Goal: Task Accomplishment & Management: Use online tool/utility

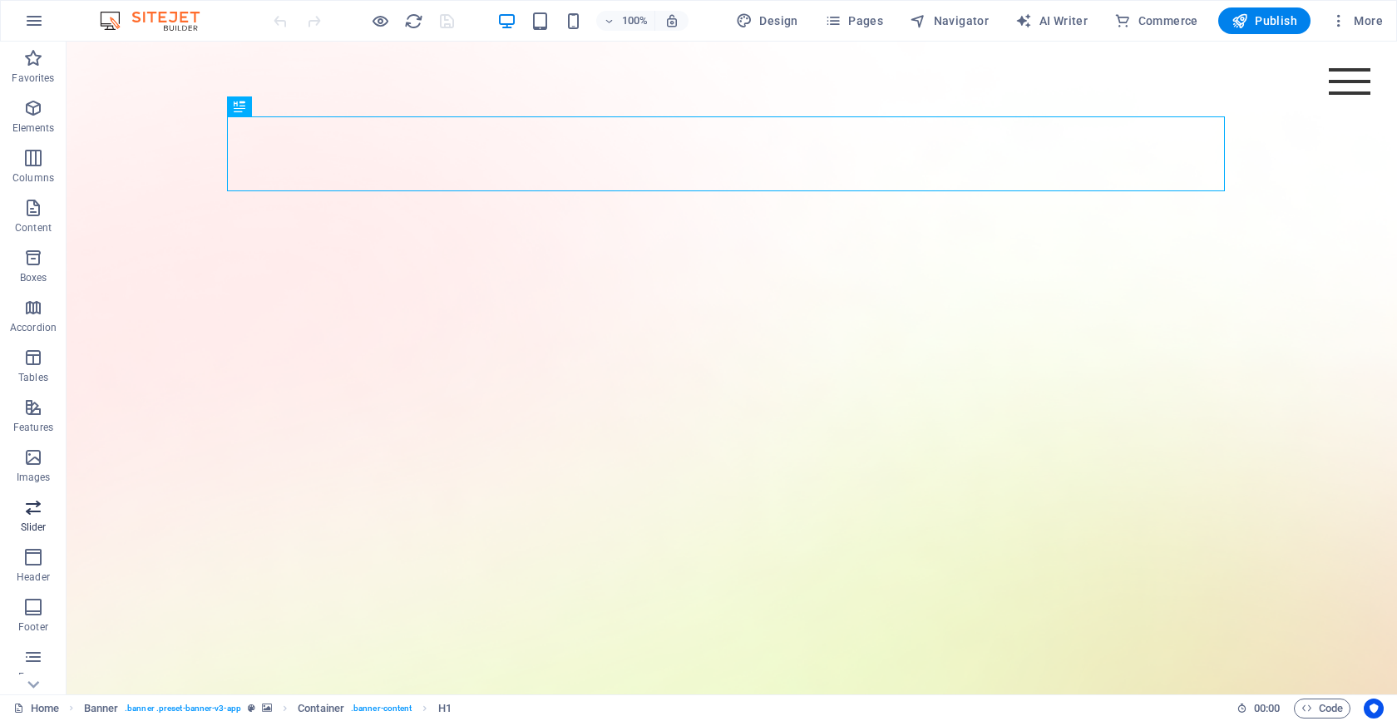
click at [34, 506] on icon "button" at bounding box center [33, 507] width 20 height 20
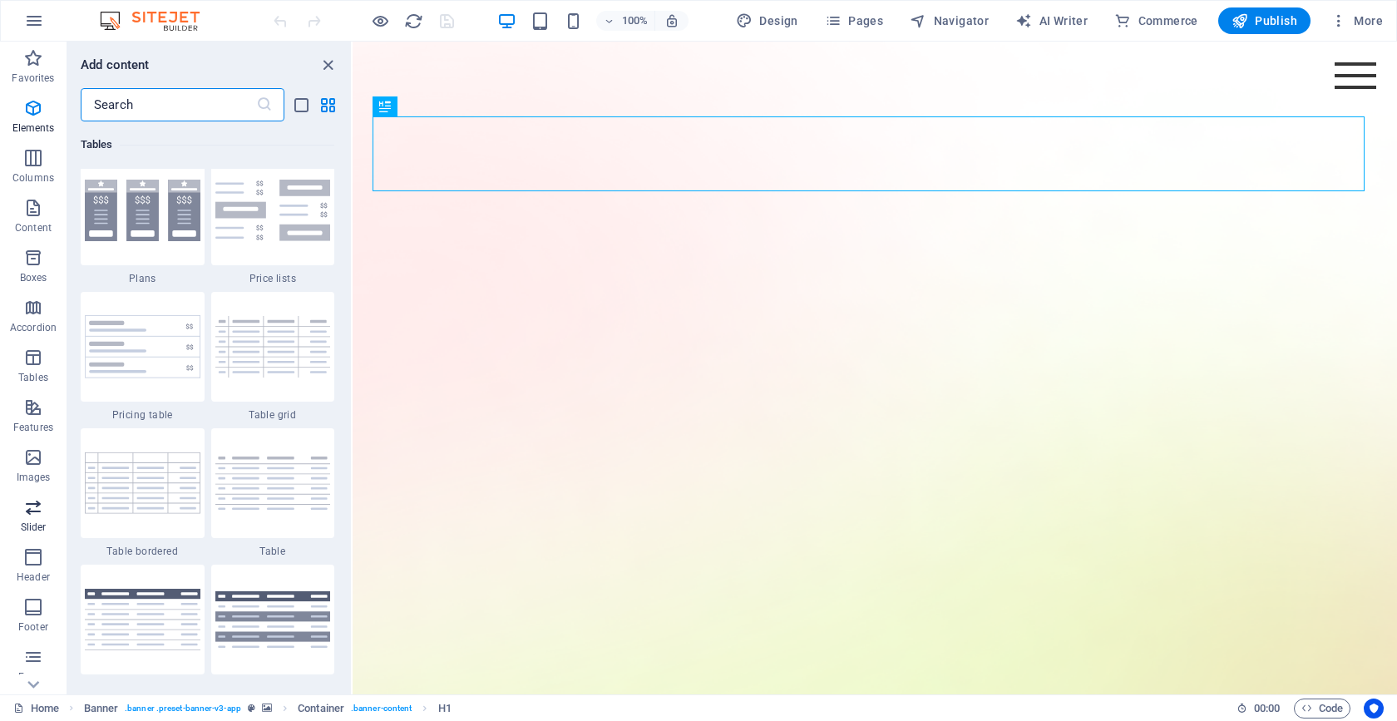
scroll to position [9428, 0]
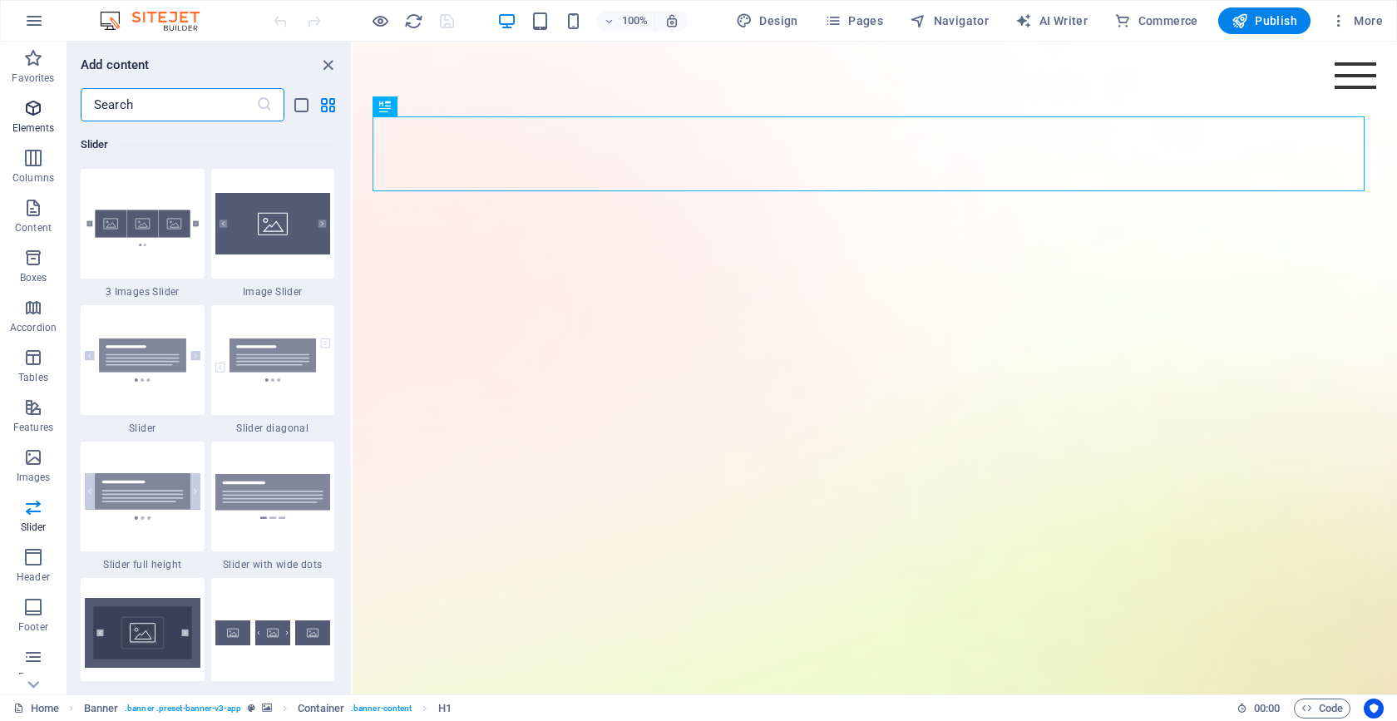
click at [34, 110] on icon "button" at bounding box center [33, 108] width 20 height 20
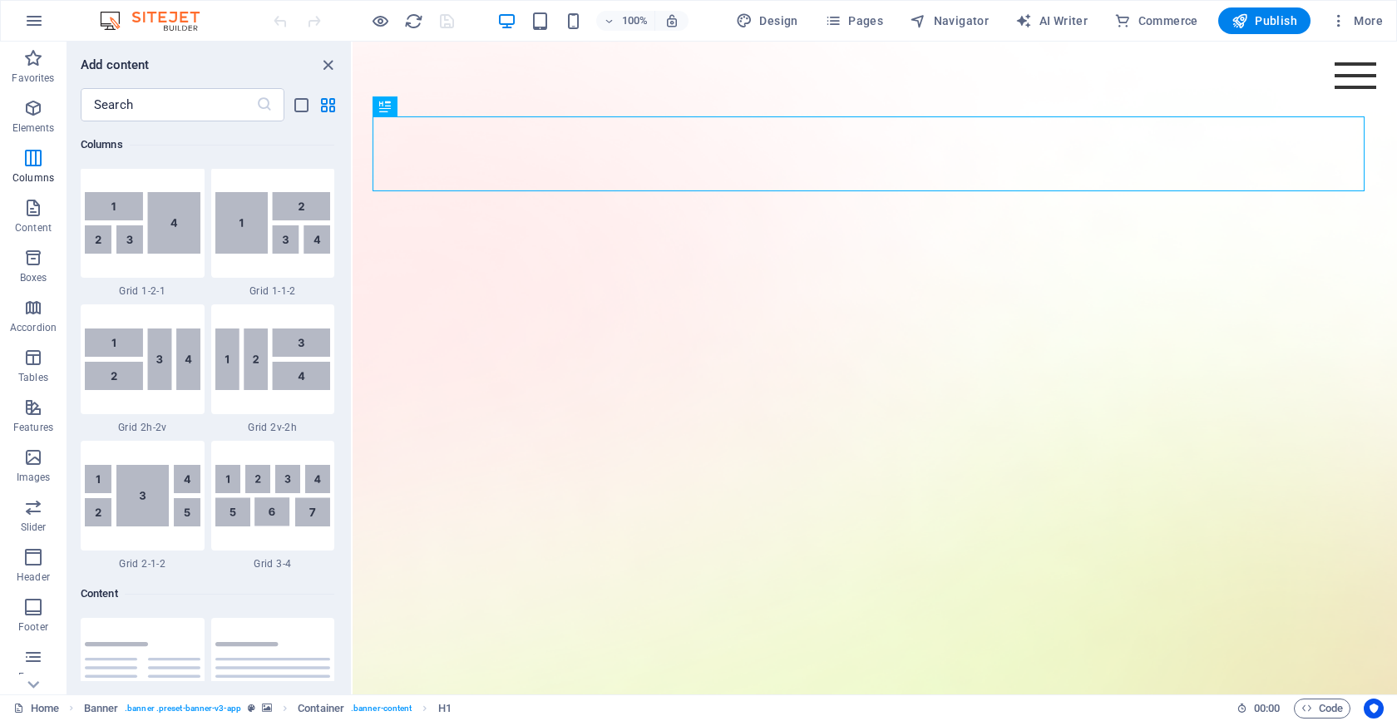
scroll to position [2589, 0]
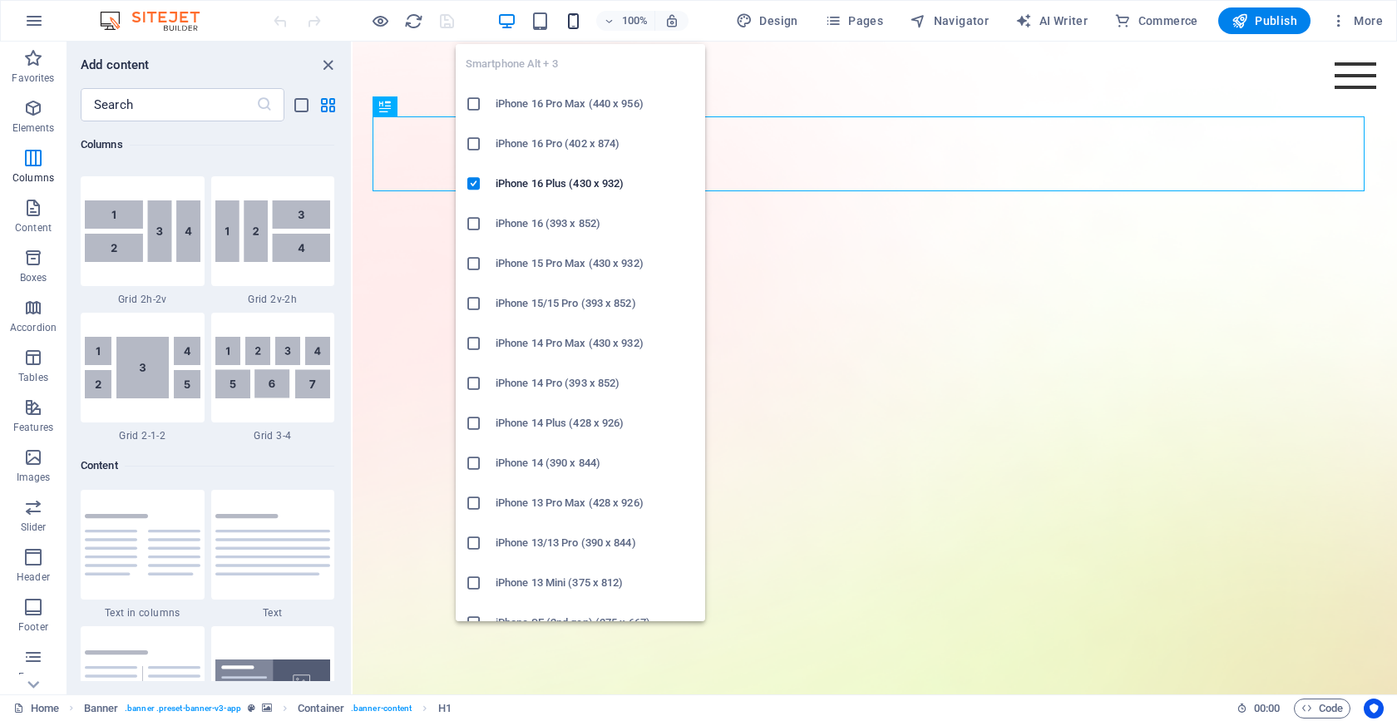
click at [572, 19] on icon "button" at bounding box center [573, 21] width 19 height 19
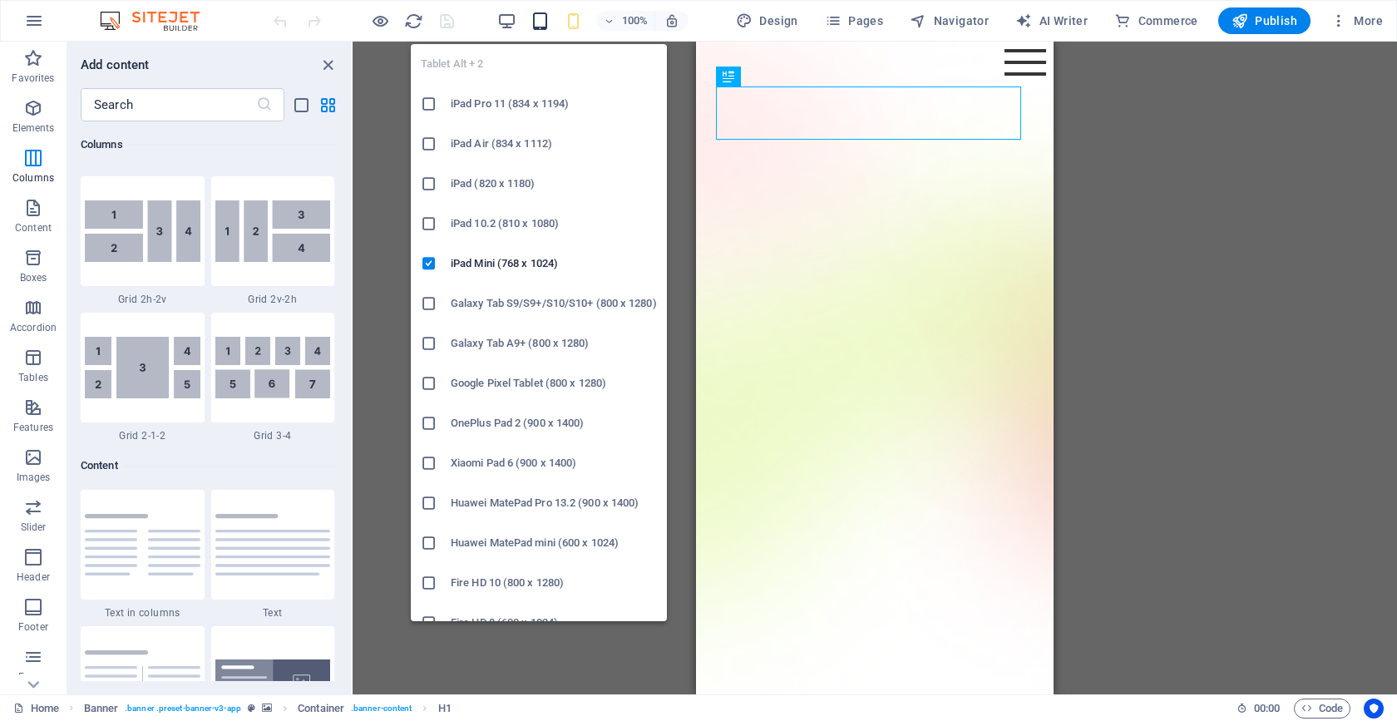
click at [548, 16] on icon "button" at bounding box center [540, 21] width 19 height 19
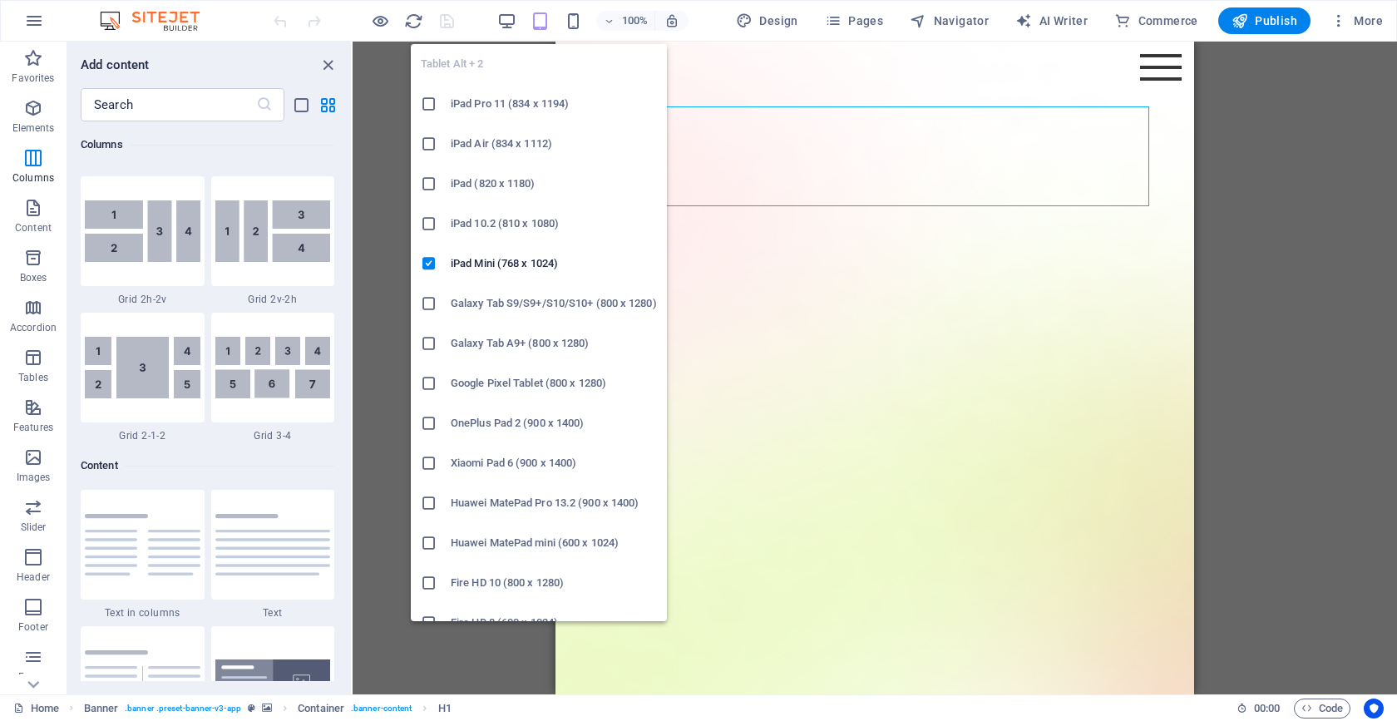
scroll to position [22, 0]
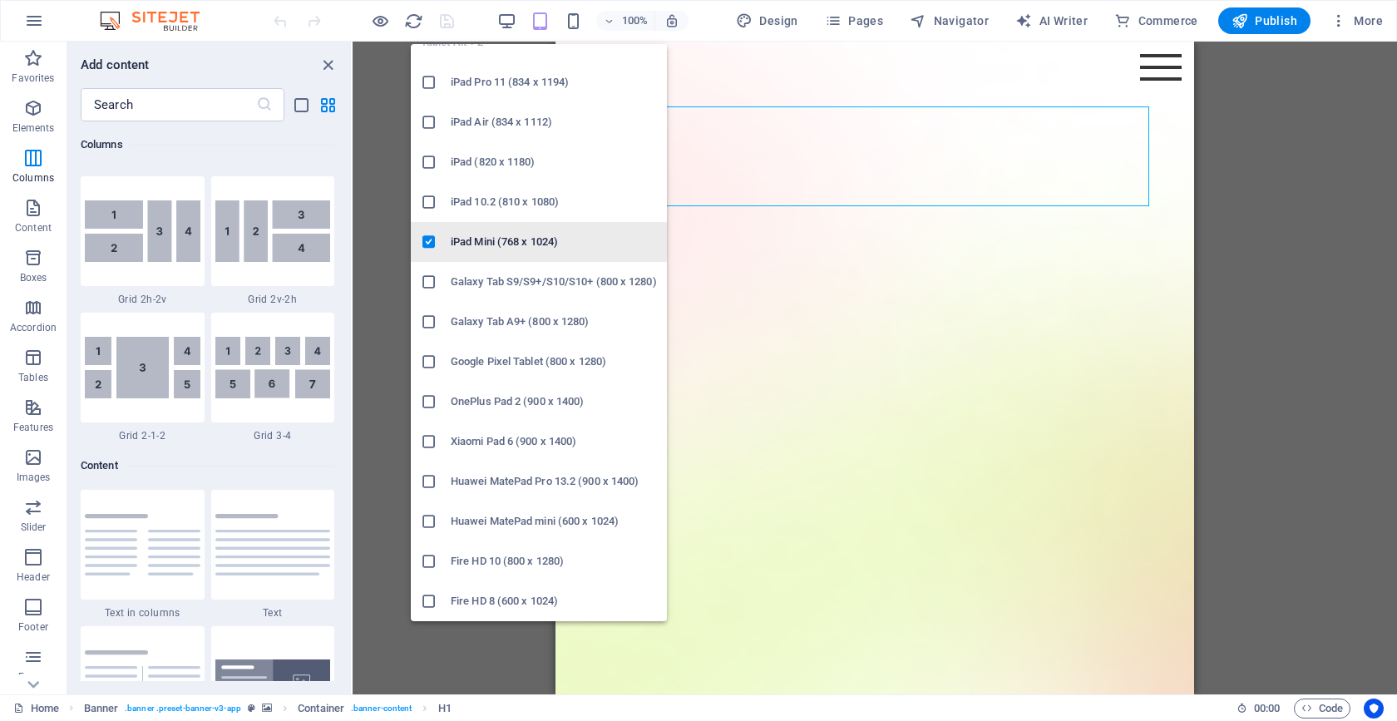
click at [456, 244] on h6 "iPad Mini (768 x 1024)" at bounding box center [554, 242] width 206 height 20
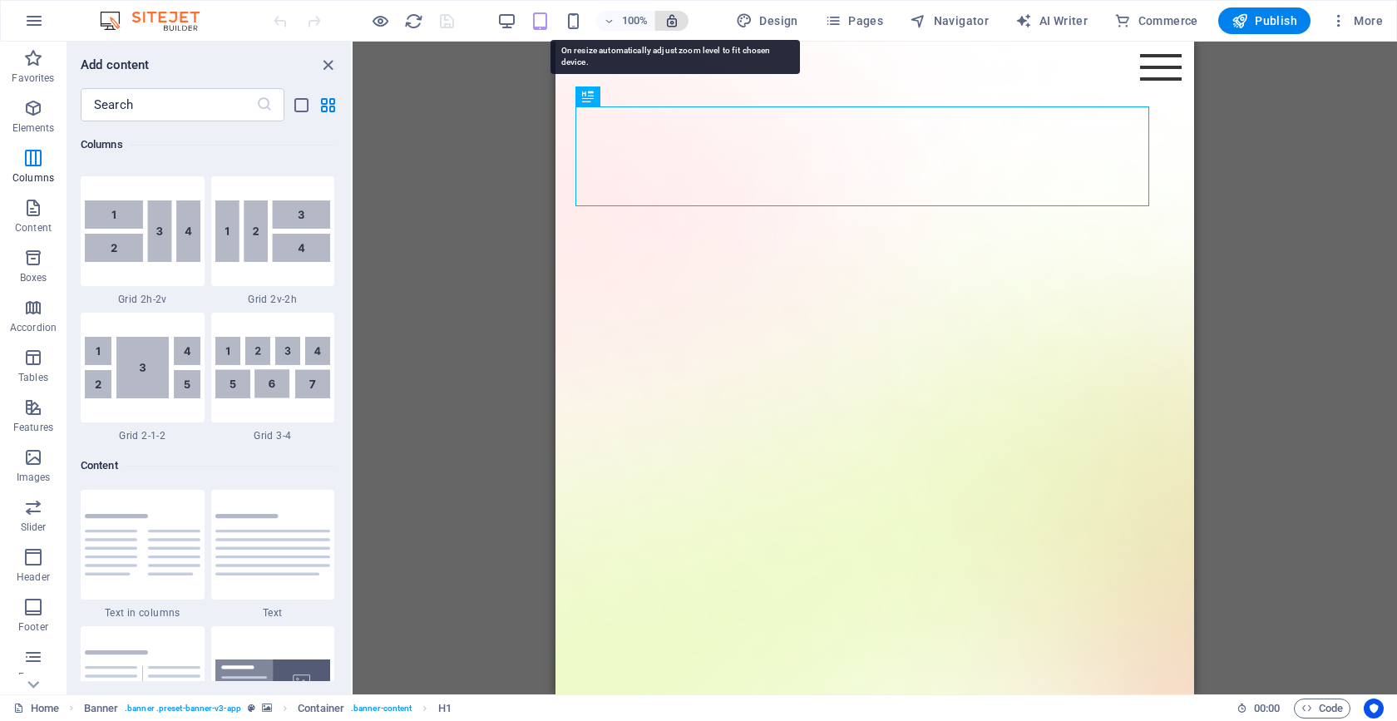
click at [672, 18] on icon "button" at bounding box center [671, 20] width 15 height 15
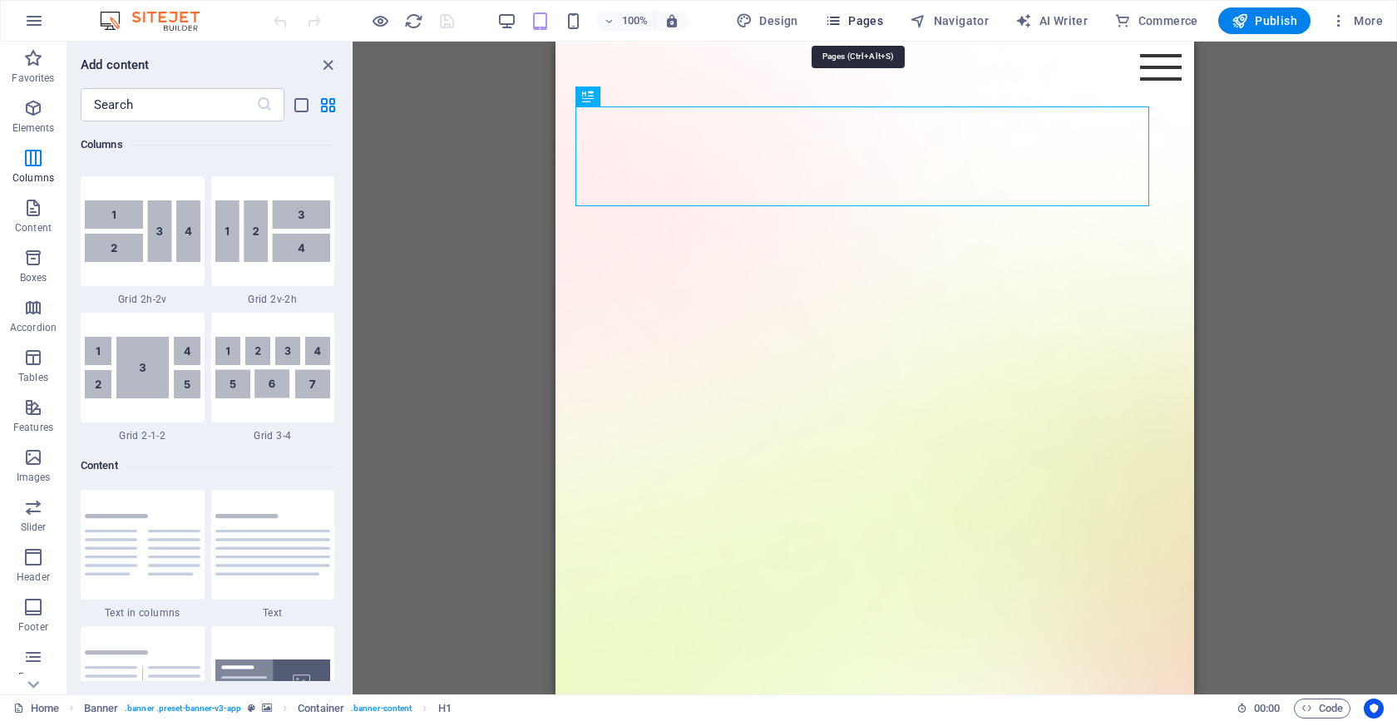
click at [841, 16] on icon "button" at bounding box center [833, 20] width 17 height 17
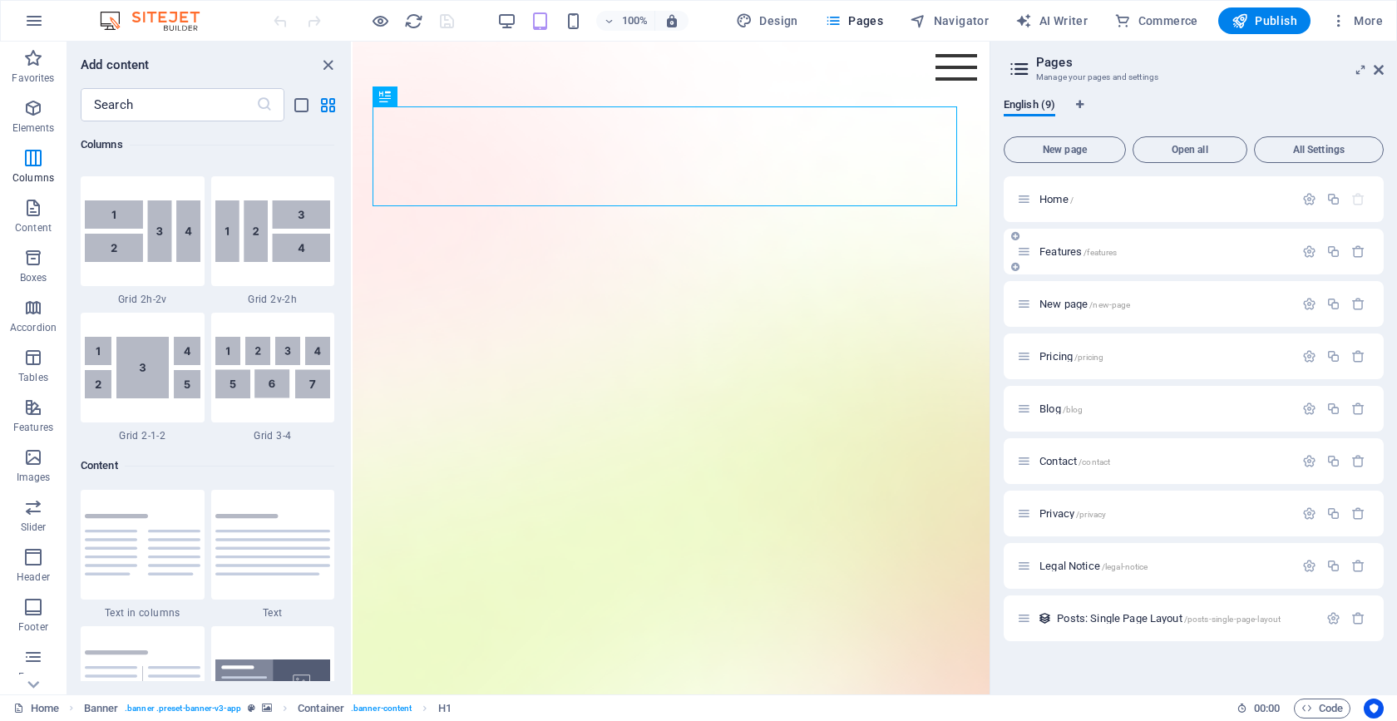
click at [1186, 245] on div "Features /features" at bounding box center [1155, 251] width 277 height 19
click at [1145, 247] on p "Features /features" at bounding box center [1164, 251] width 249 height 11
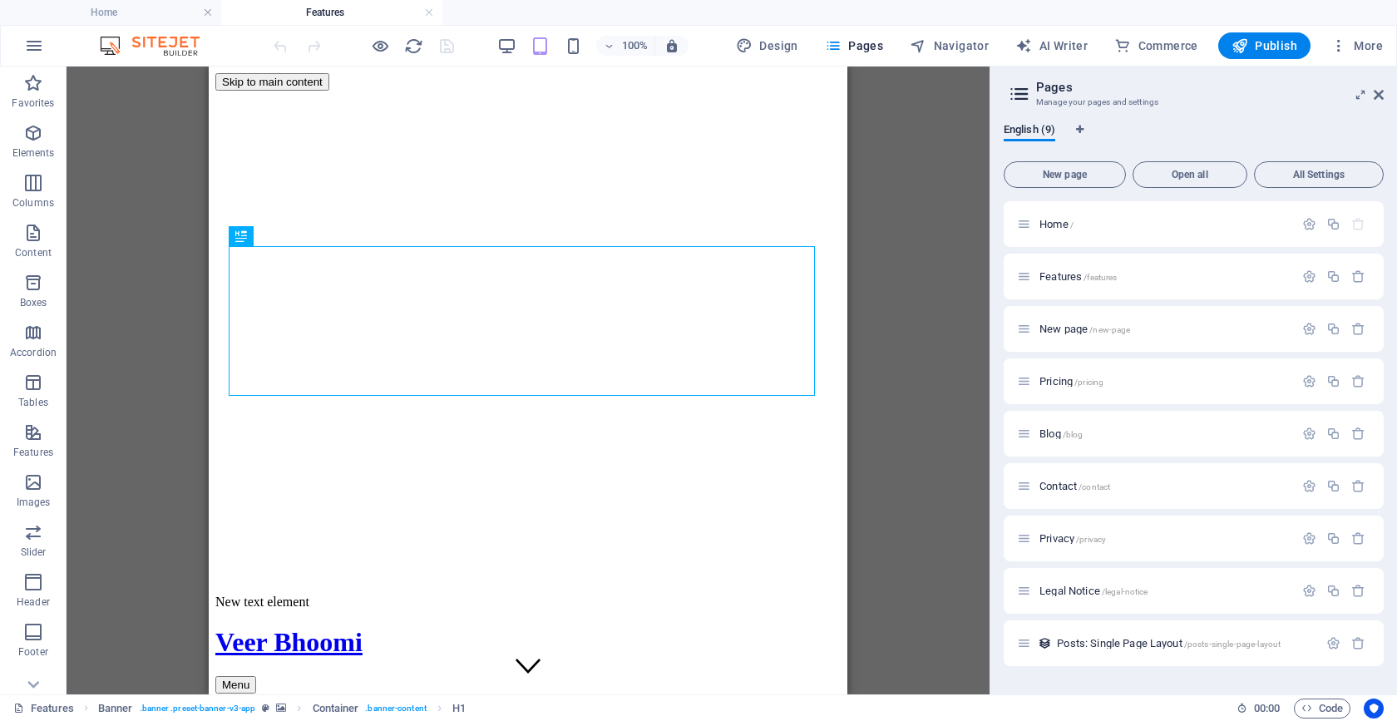
scroll to position [0, 0]
click at [1159, 333] on p "New page /new-page" at bounding box center [1164, 328] width 249 height 11
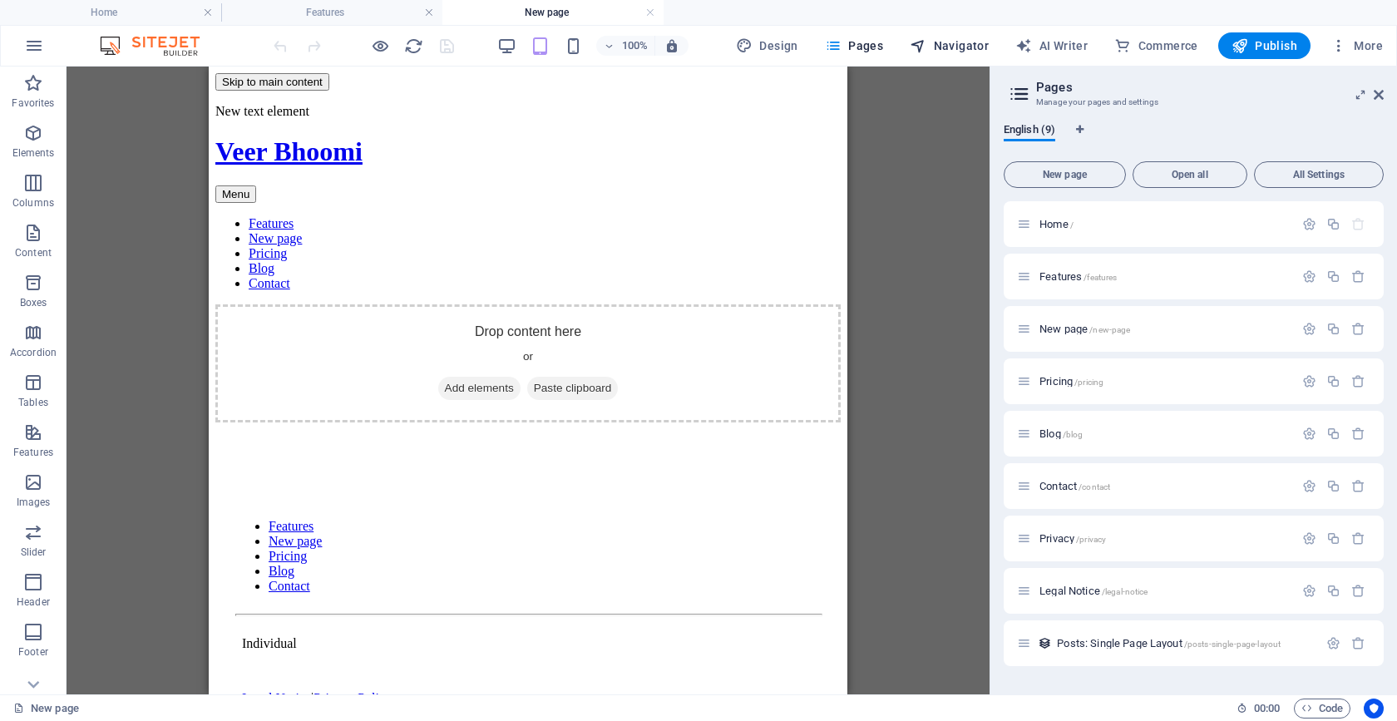
click at [944, 48] on span "Navigator" at bounding box center [949, 45] width 79 height 17
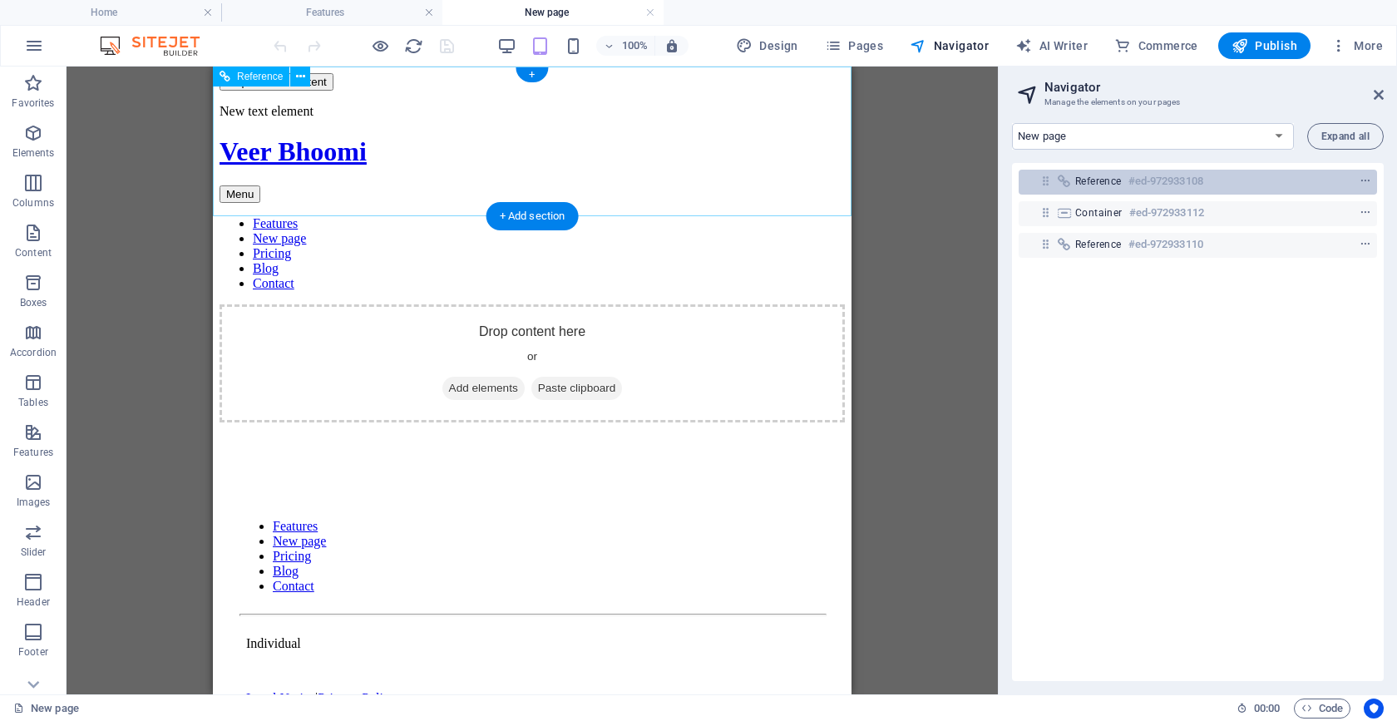
click at [1139, 180] on h6 "#ed-972933108" at bounding box center [1165, 181] width 75 height 20
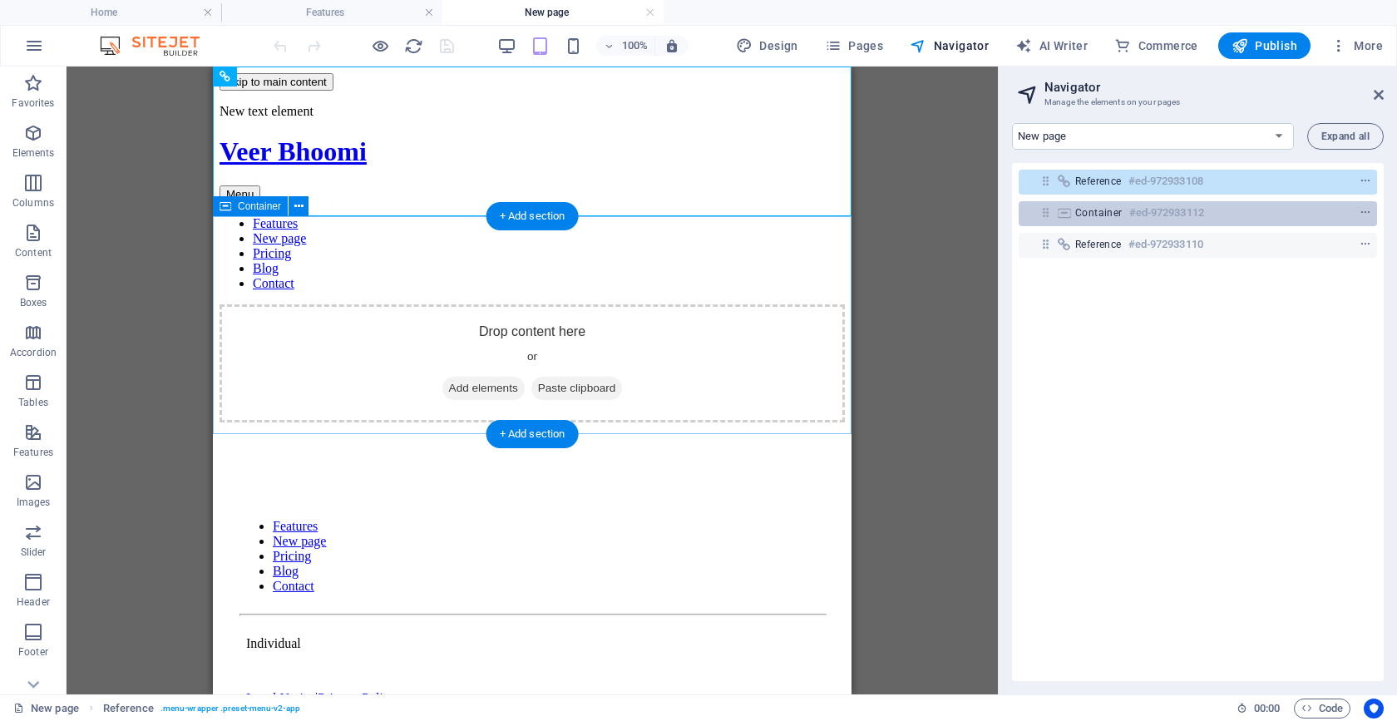
click at [1141, 210] on h6 "#ed-972933112" at bounding box center [1166, 213] width 75 height 20
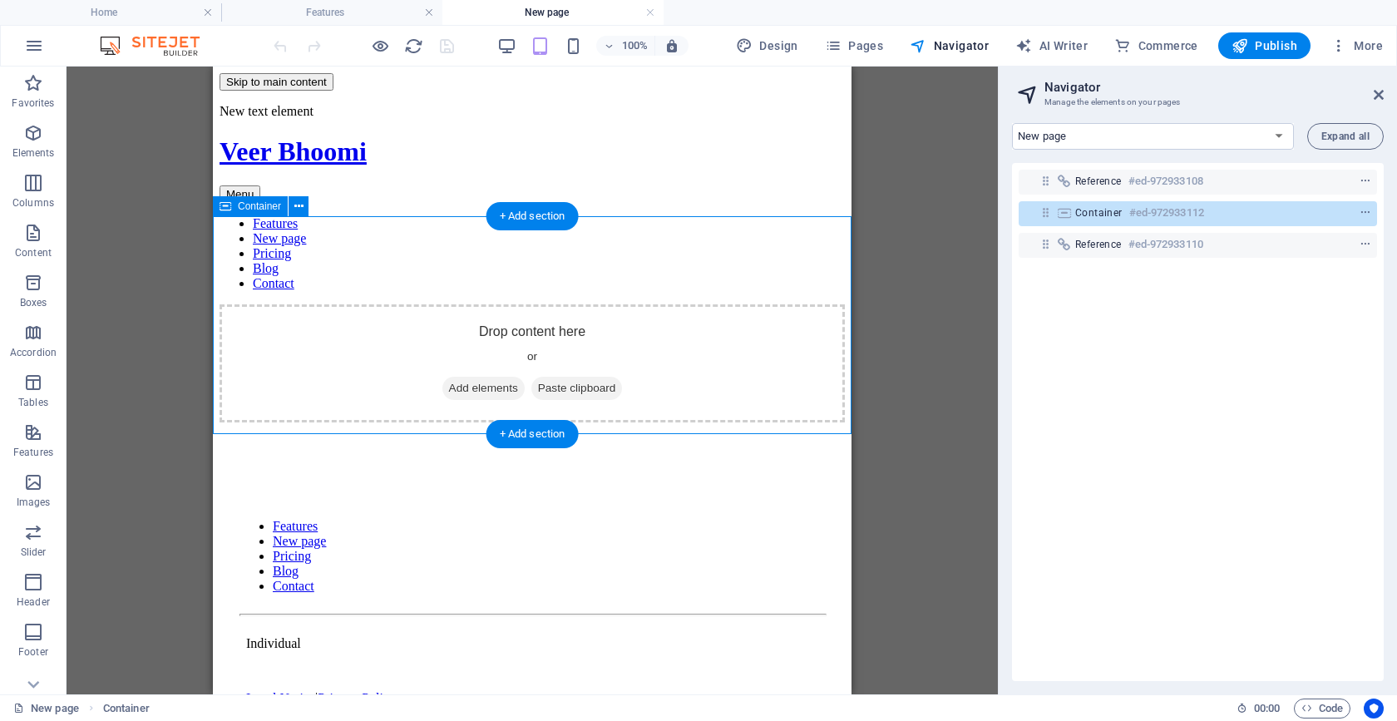
click at [1222, 208] on div "Container #ed-972933112" at bounding box center [1184, 213] width 219 height 20
click at [1219, 210] on div "Container #ed-972933112" at bounding box center [1184, 213] width 219 height 20
click at [1059, 210] on icon at bounding box center [1064, 212] width 18 height 13
click at [1367, 212] on icon "context-menu" at bounding box center [1366, 213] width 12 height 12
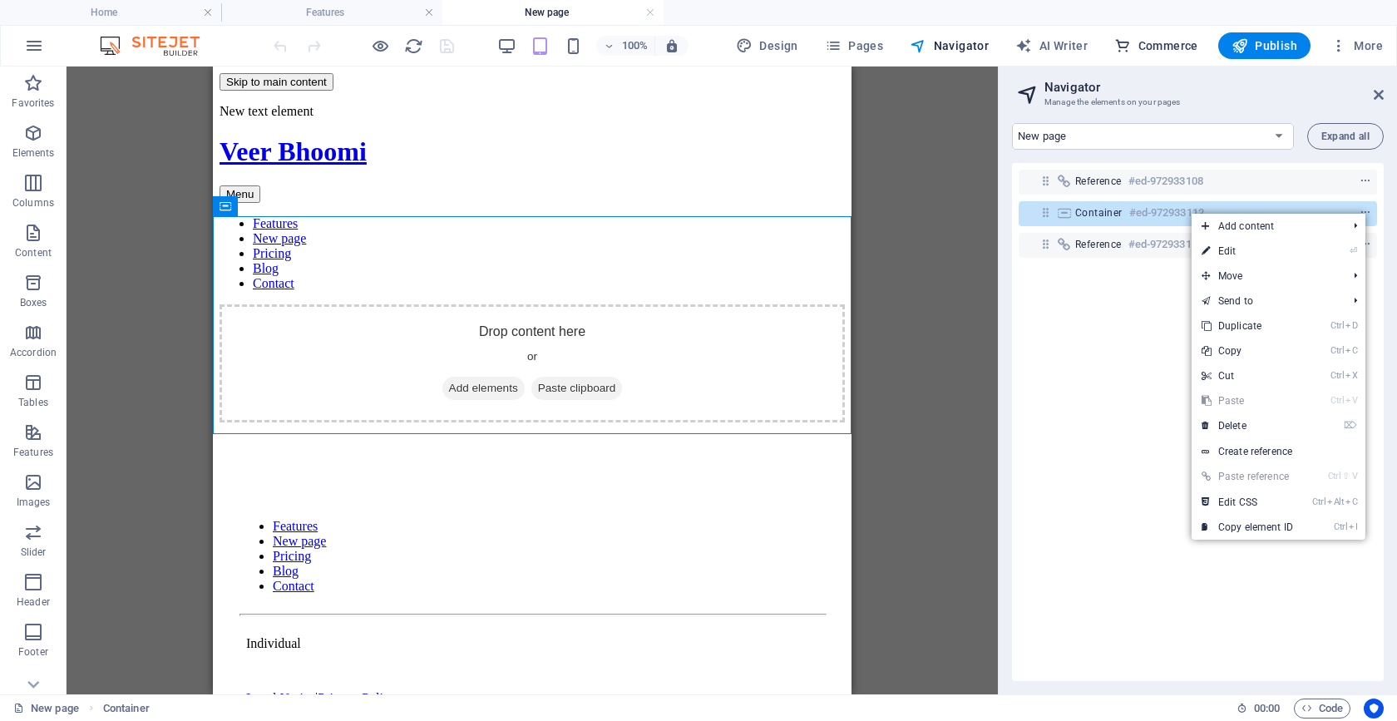
click at [1174, 42] on span "Commerce" at bounding box center [1156, 45] width 84 height 17
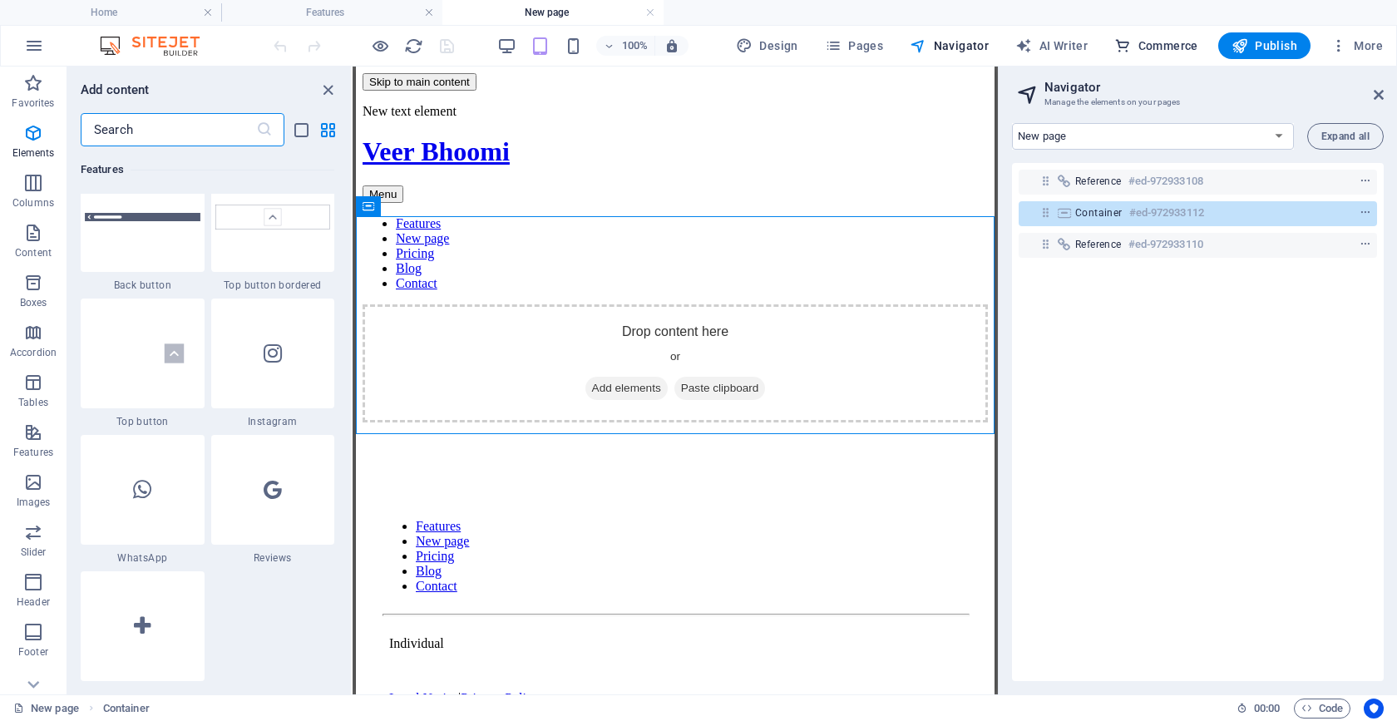
scroll to position [16026, 0]
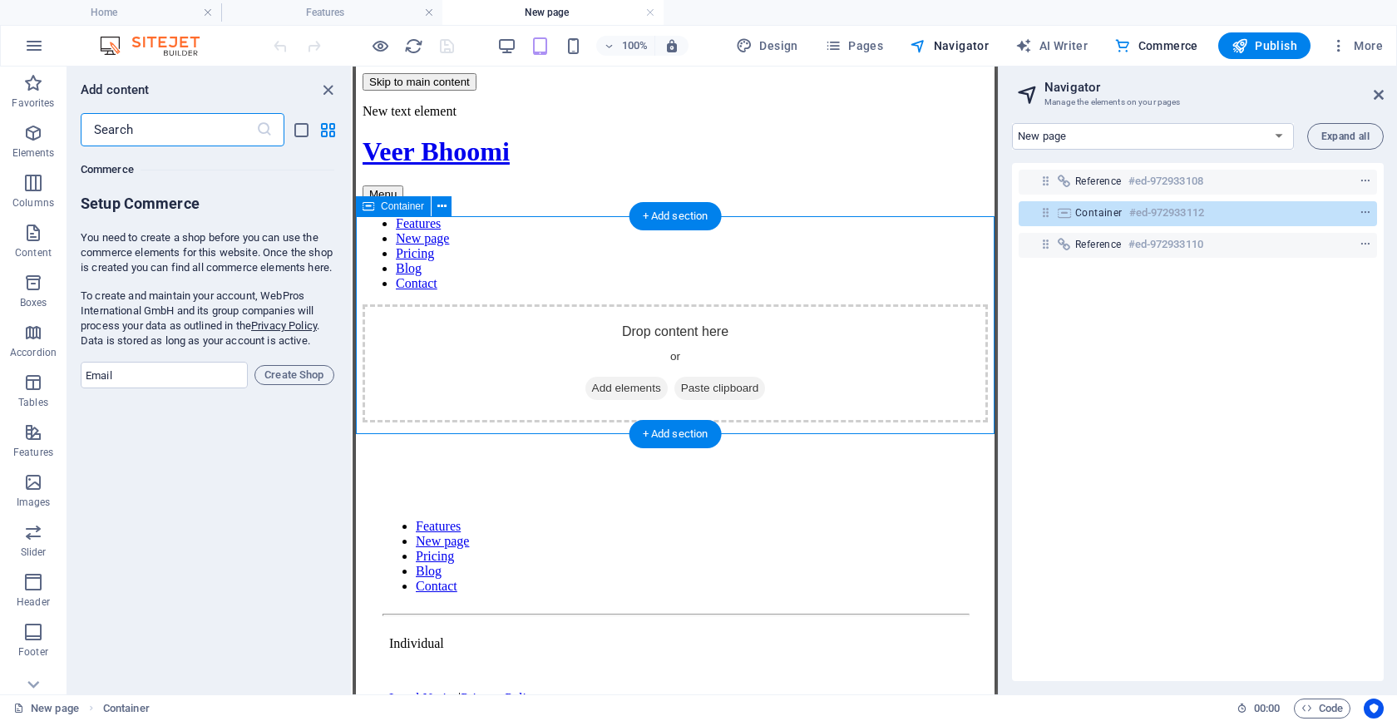
click at [644, 377] on span "Add elements" at bounding box center [626, 388] width 82 height 23
click at [545, 304] on div "Drop content here or Add elements Paste clipboard" at bounding box center [675, 363] width 625 height 118
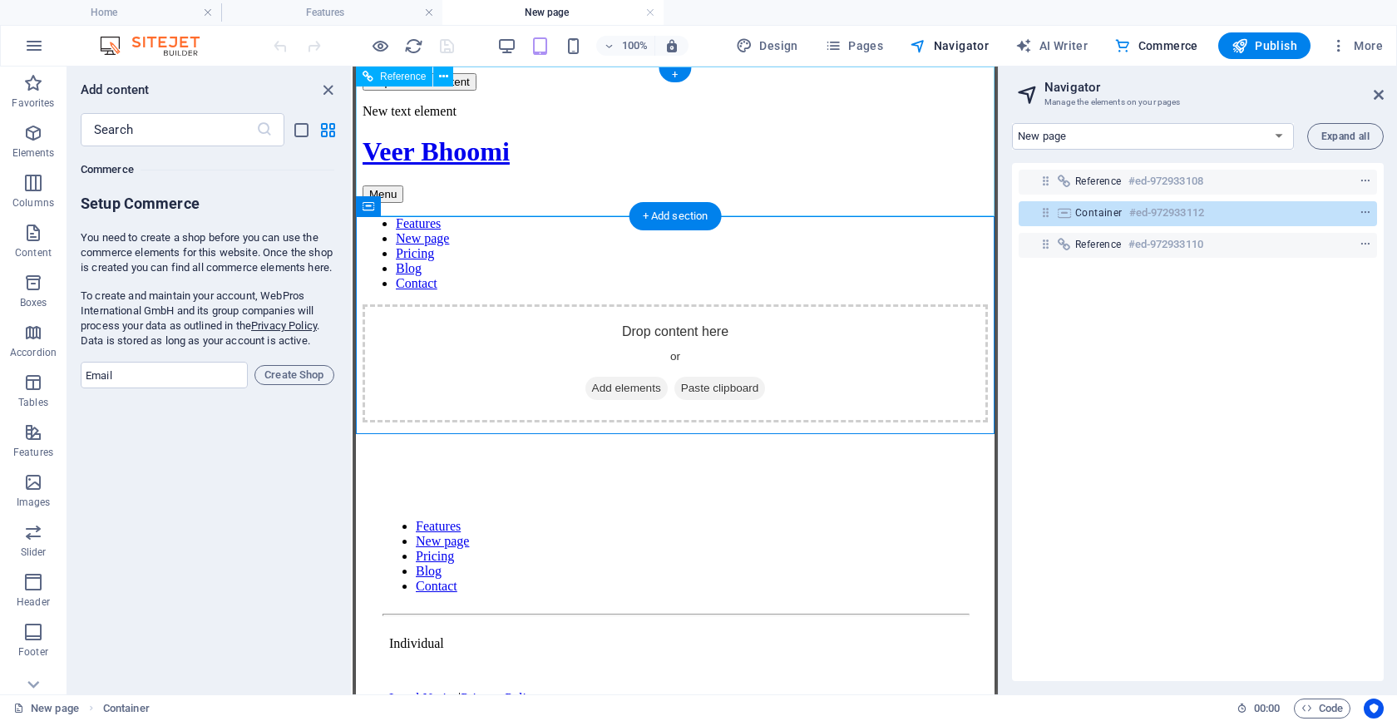
click at [590, 216] on nav "Features New page Pricing Blog Contact" at bounding box center [675, 253] width 625 height 75
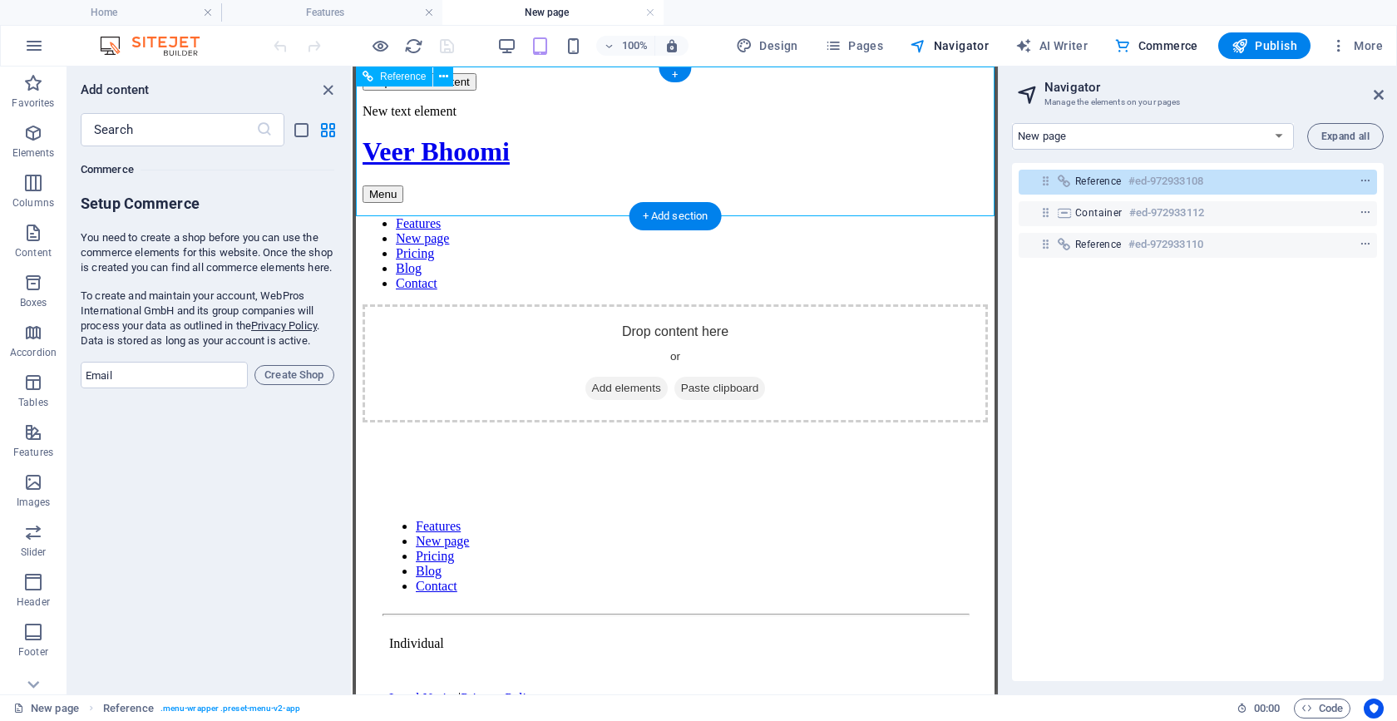
click at [670, 216] on nav "Features New page Pricing Blog Contact" at bounding box center [675, 253] width 625 height 75
click at [742, 216] on nav "Features New page Pricing Blog Contact" at bounding box center [675, 253] width 625 height 75
click at [326, 90] on icon "close panel" at bounding box center [328, 90] width 19 height 19
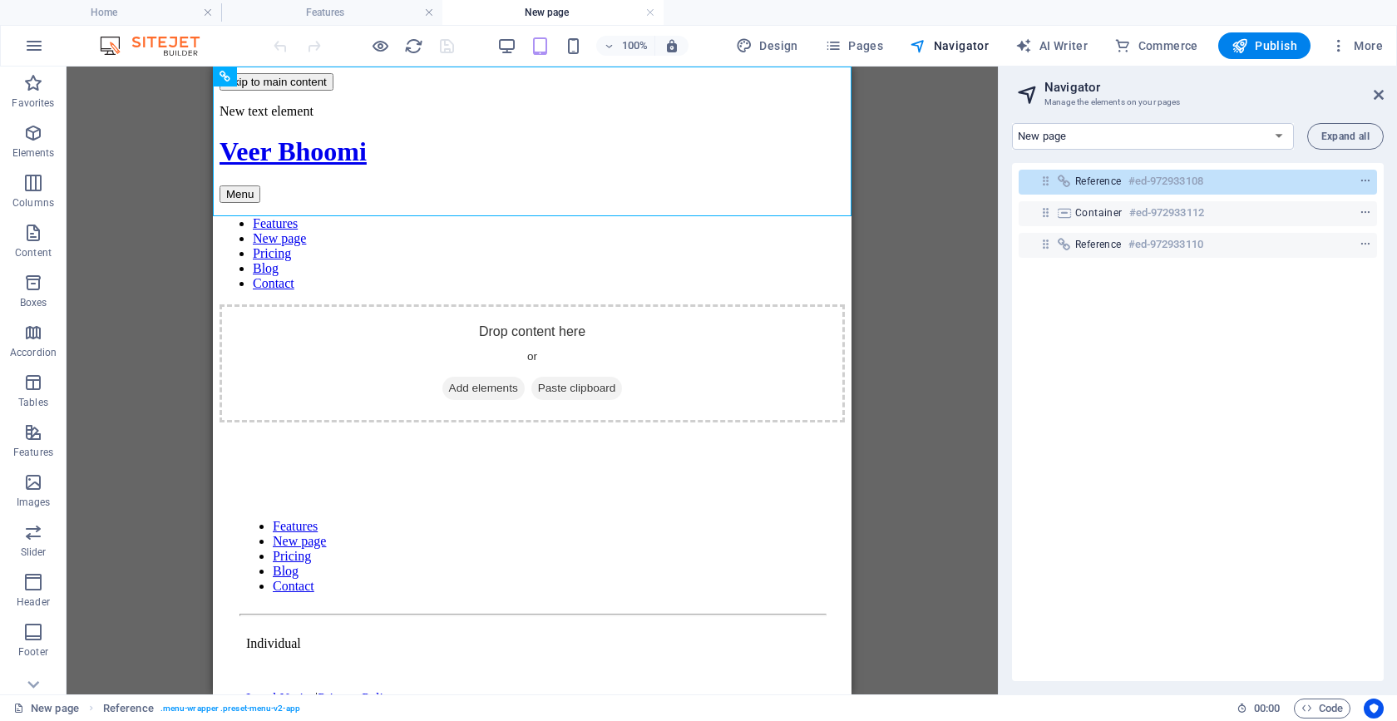
click at [169, 42] on img at bounding box center [158, 46] width 125 height 20
click at [198, 52] on img at bounding box center [158, 46] width 125 height 20
click at [323, 12] on h4 "Features" at bounding box center [331, 12] width 221 height 18
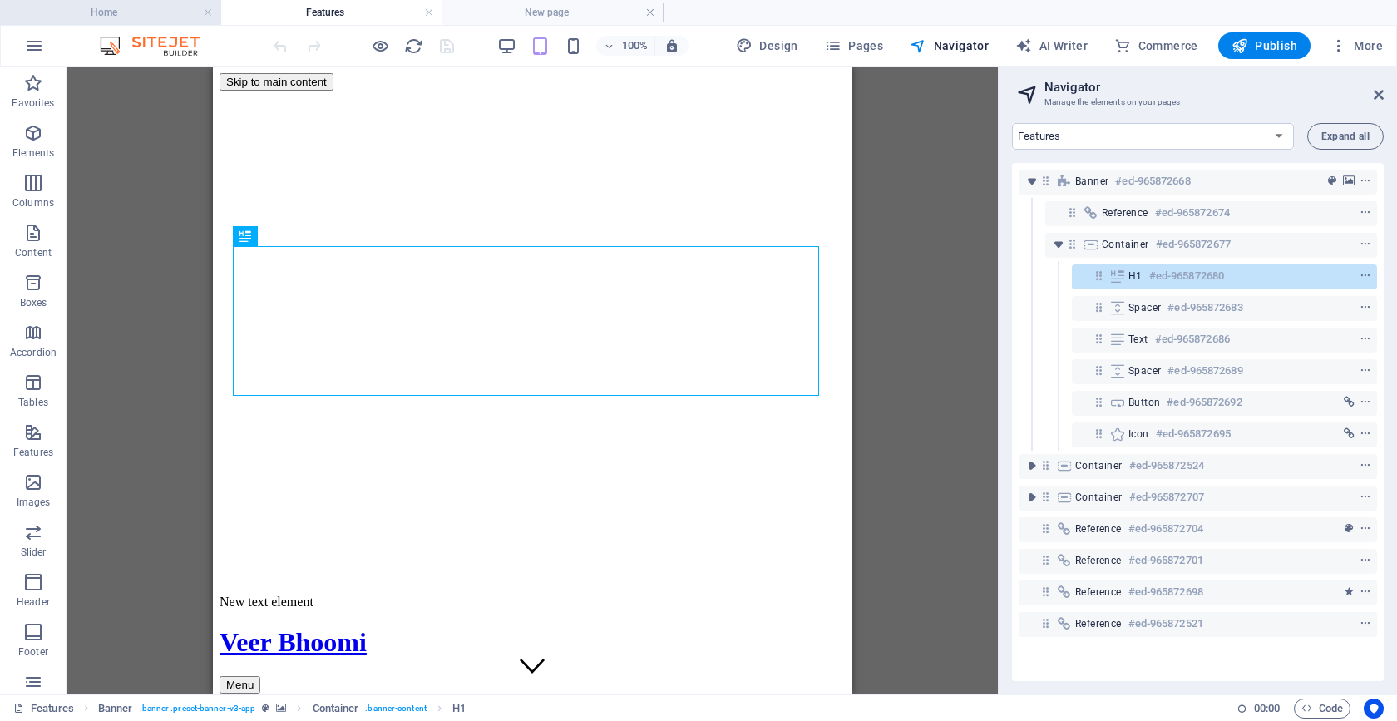
click at [148, 1] on li "Home" at bounding box center [110, 12] width 221 height 25
select select "17698098-en"
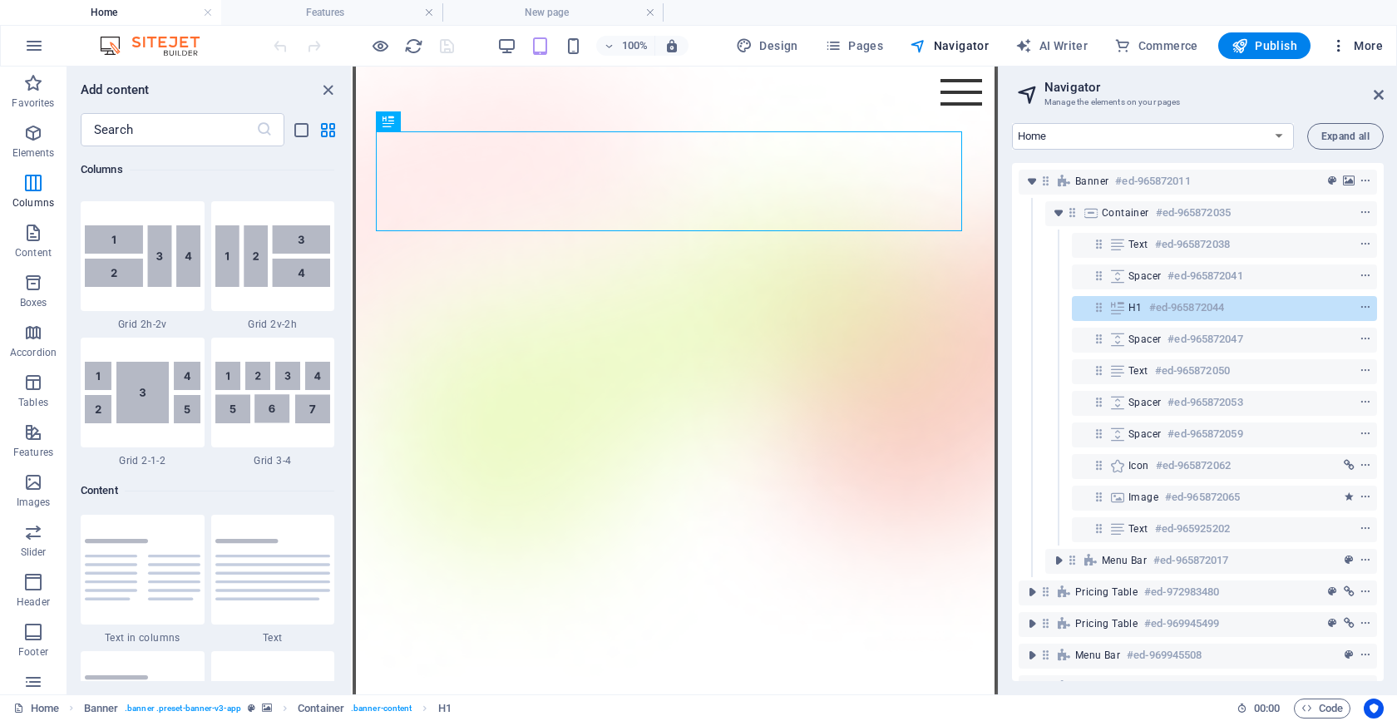
click at [1361, 42] on span "More" at bounding box center [1357, 45] width 52 height 17
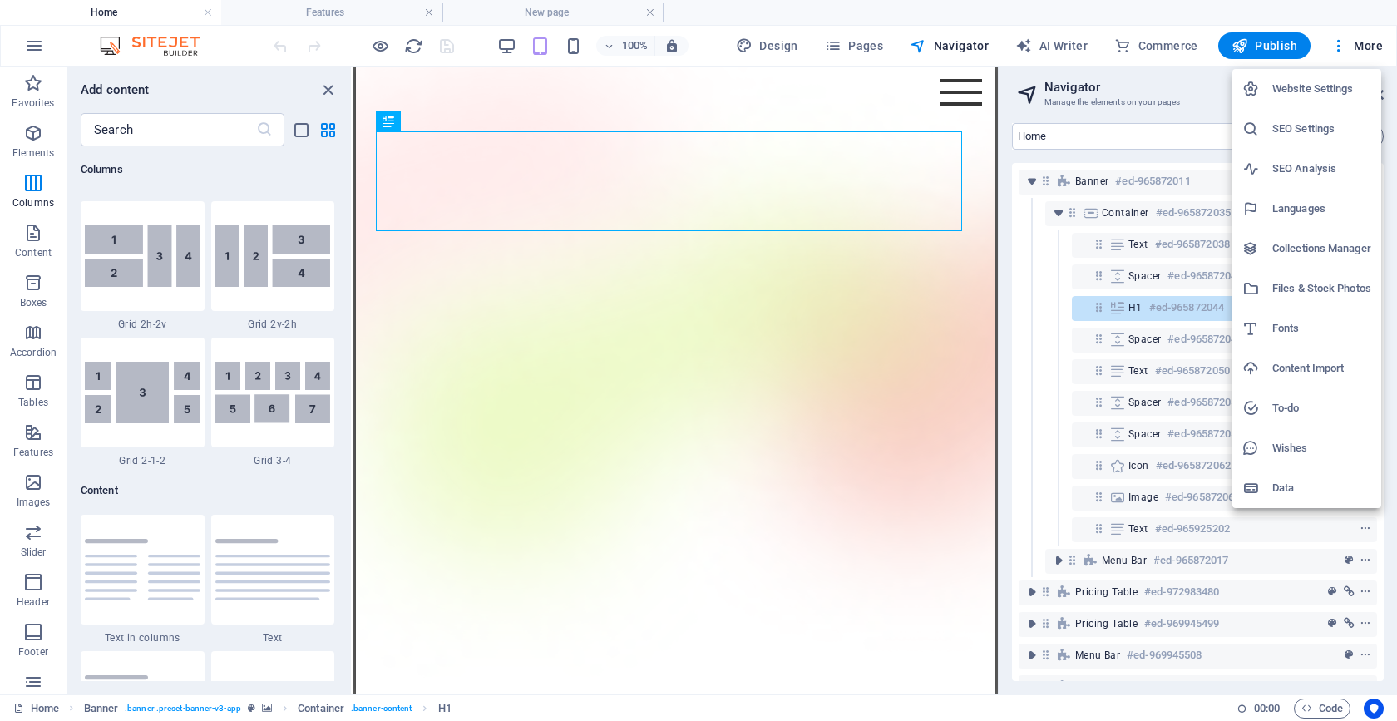
click at [1290, 294] on h6 "Files & Stock Photos" at bounding box center [1321, 289] width 99 height 20
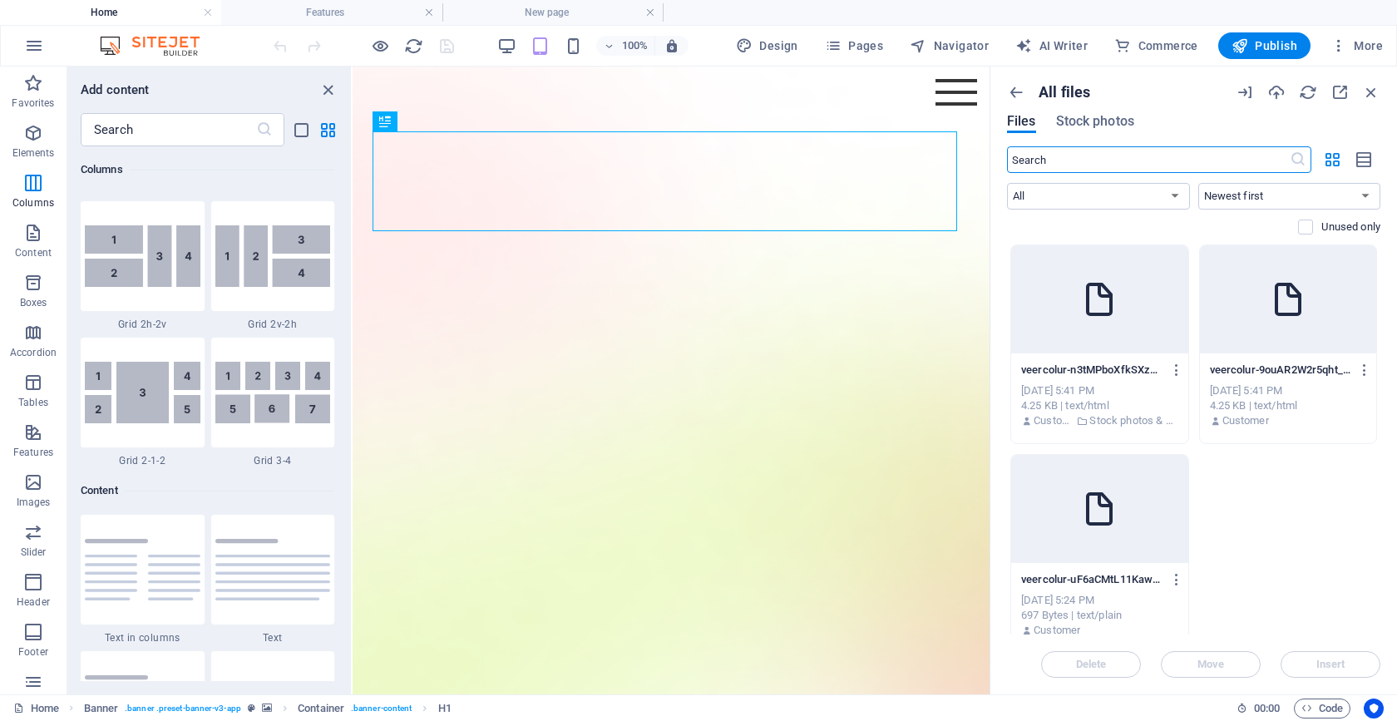
click at [1096, 314] on icon at bounding box center [1099, 299] width 40 height 40
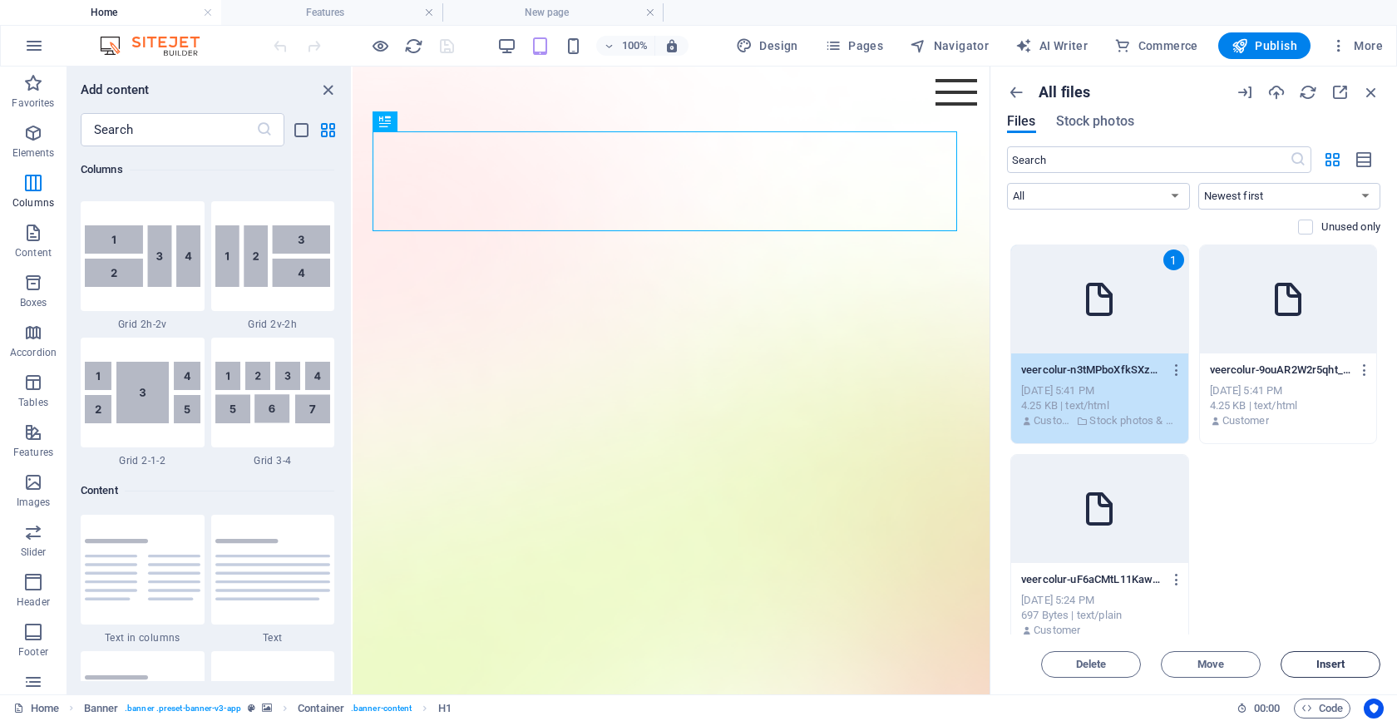
click at [1299, 659] on button "Insert" at bounding box center [1331, 664] width 100 height 27
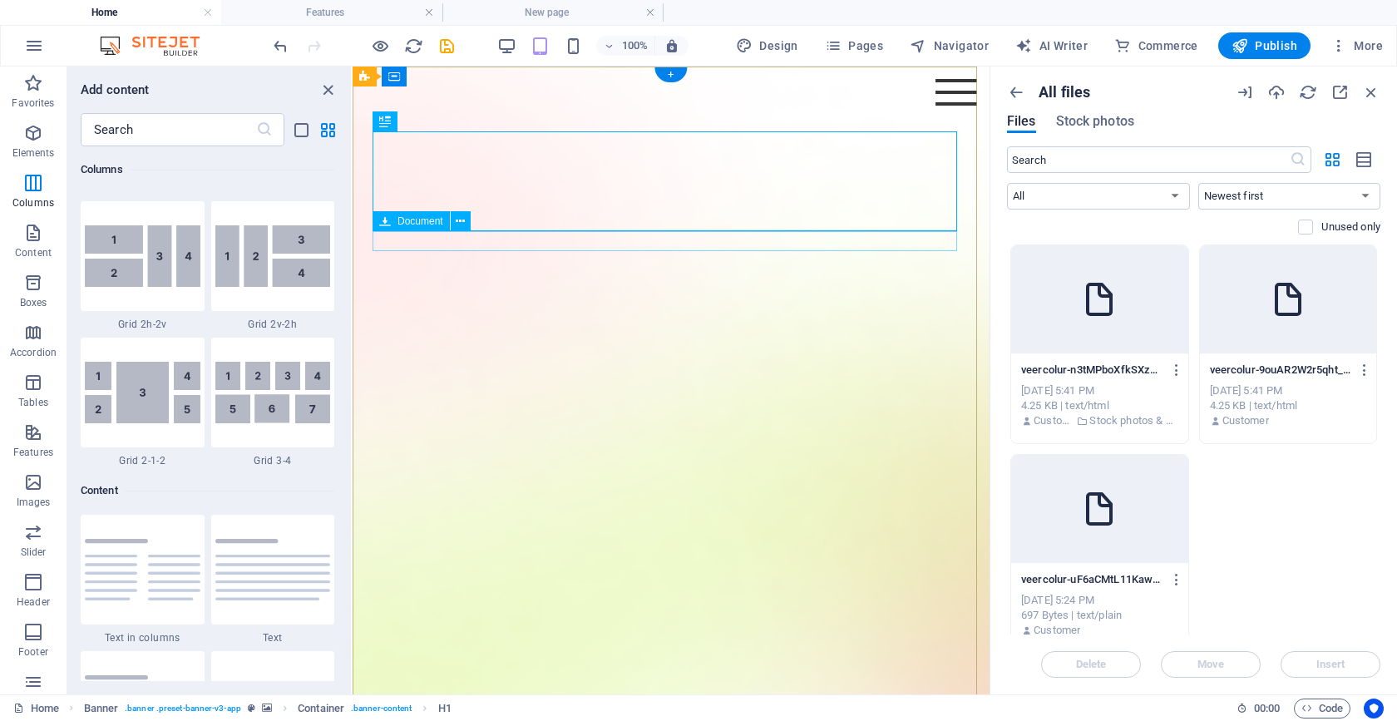
click at [457, 225] on icon at bounding box center [460, 221] width 9 height 17
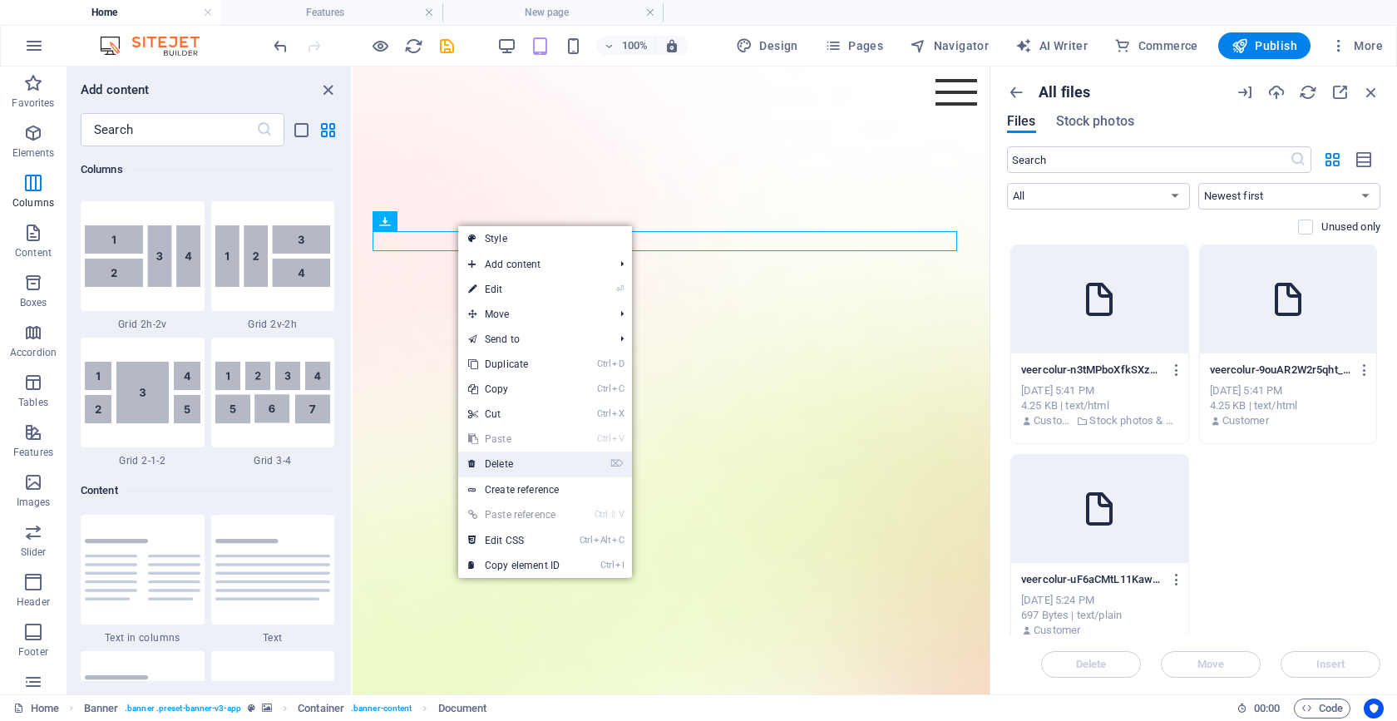
click at [513, 468] on link "⌦ Delete" at bounding box center [513, 464] width 111 height 25
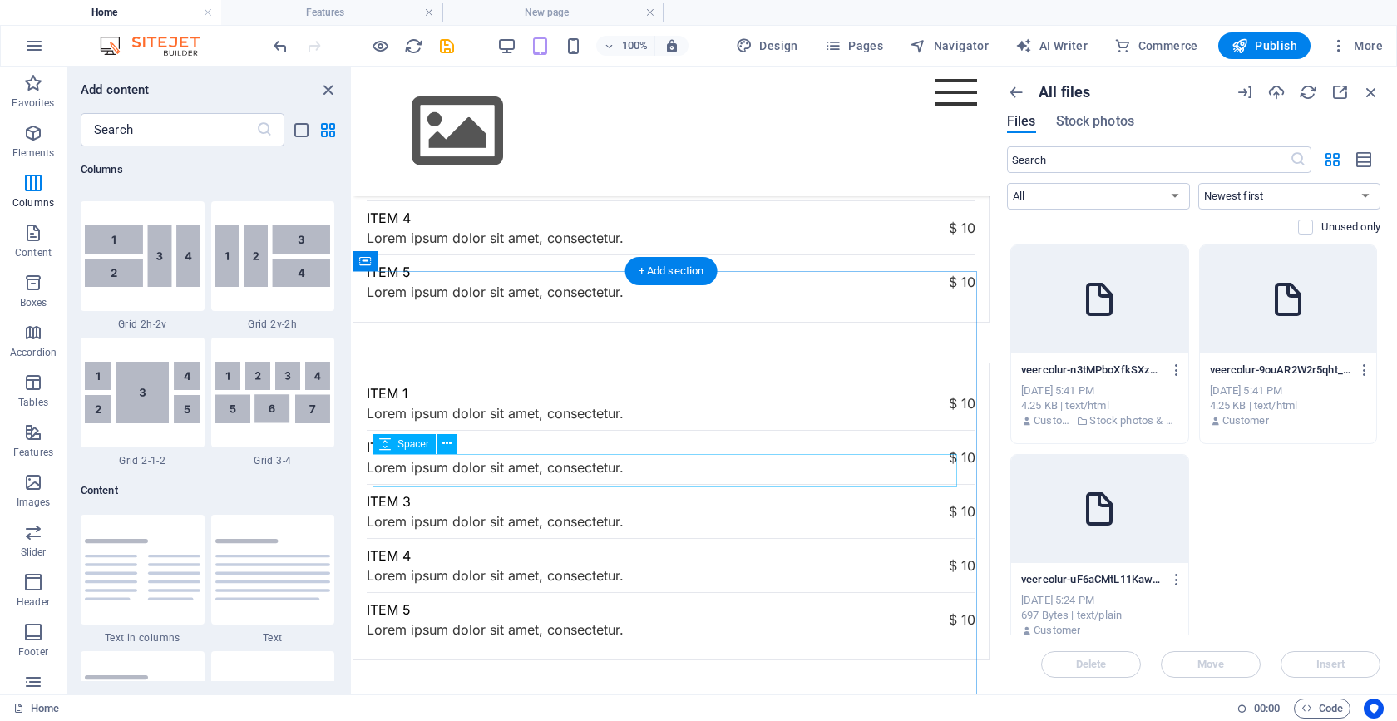
scroll to position [2801, 0]
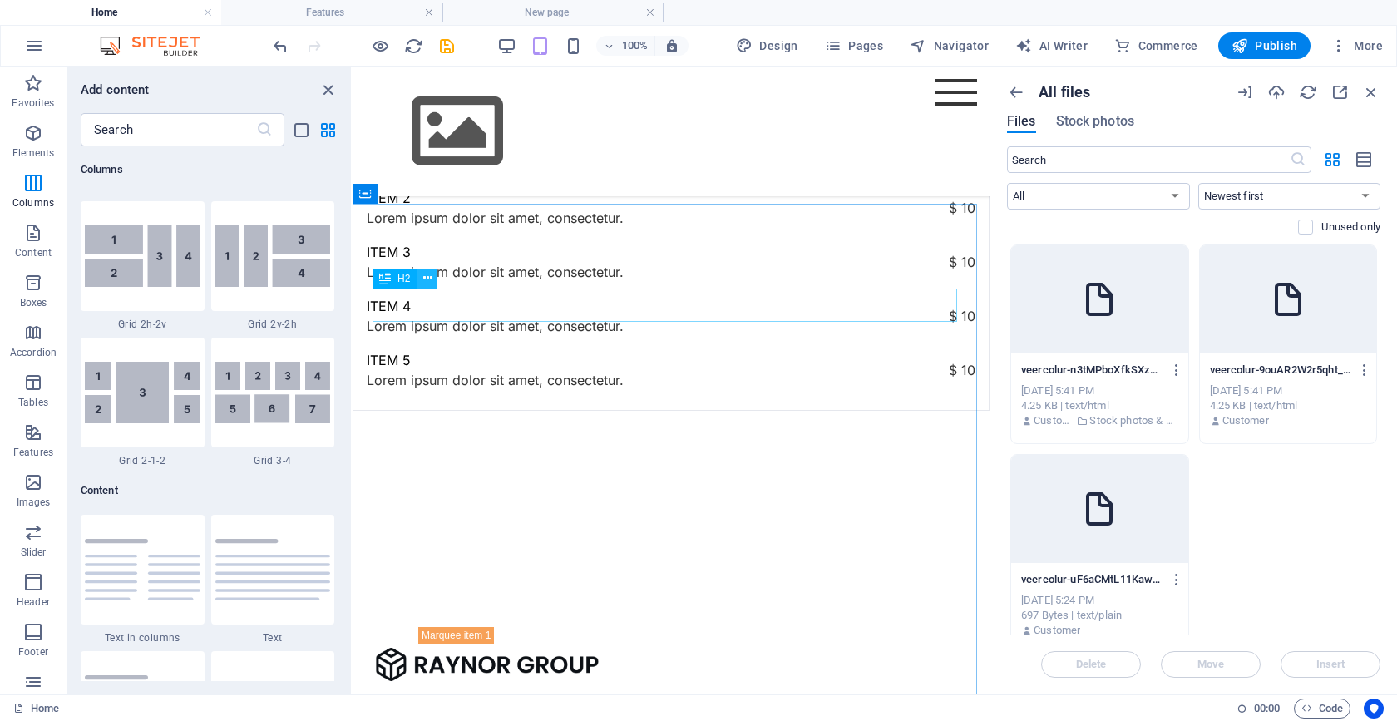
click at [428, 285] on icon at bounding box center [427, 277] width 9 height 17
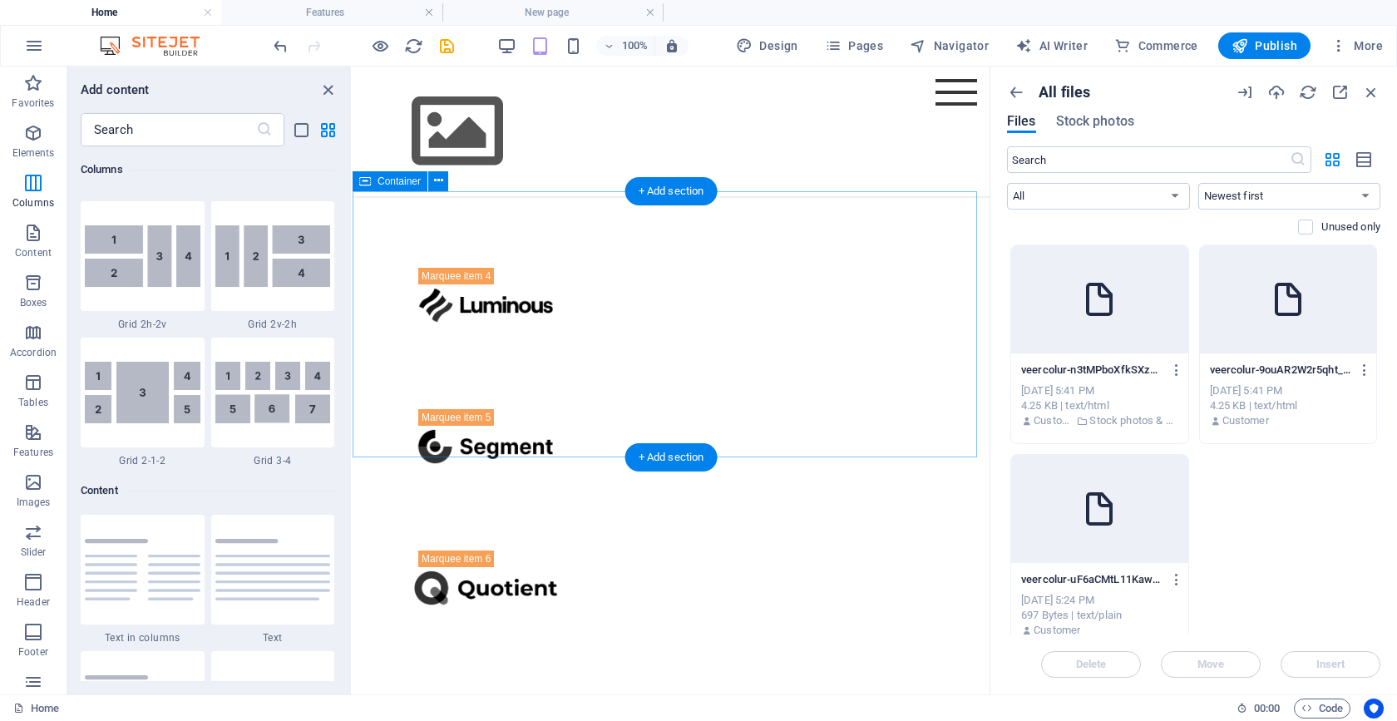
scroll to position [3169, 0]
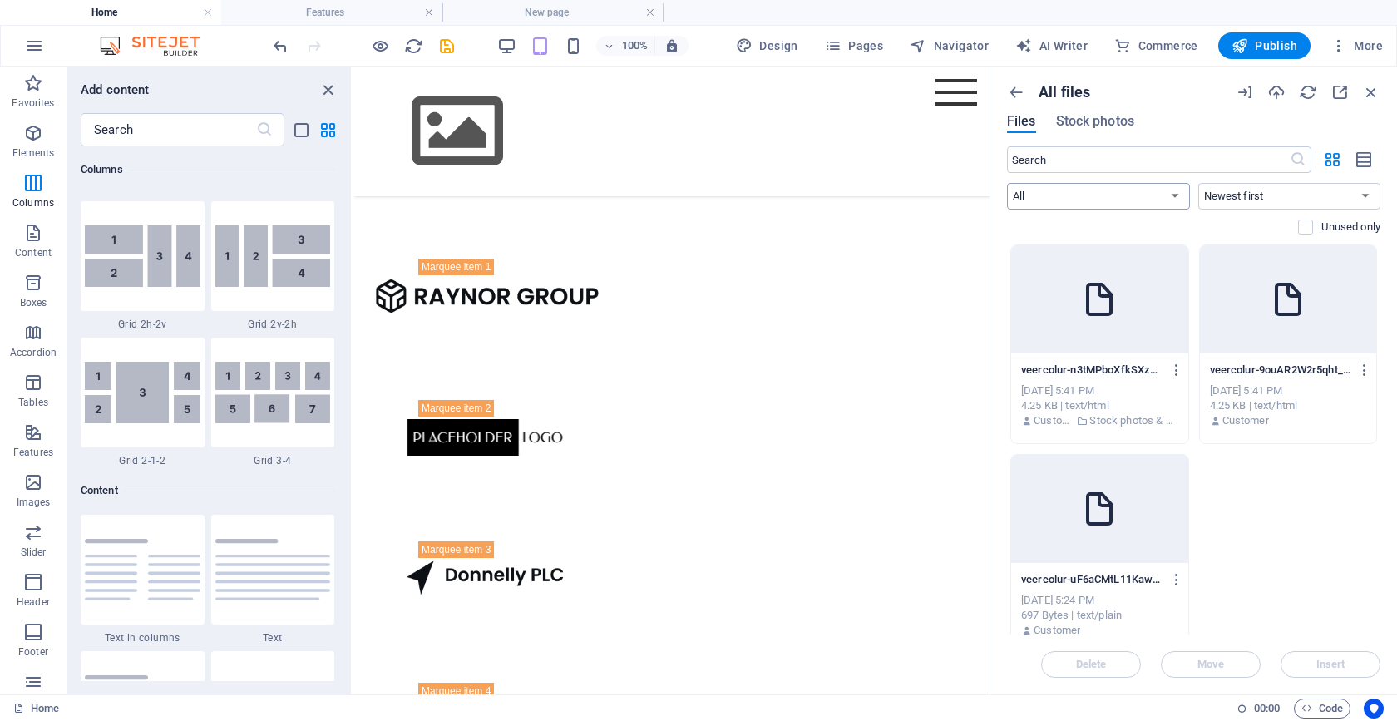
click at [1093, 201] on select "All Images Documents Audio Video Vector Other" at bounding box center [1098, 196] width 183 height 27
click at [1263, 190] on select "Newest first Oldest first Name (A-Z) Name (Z-A) Size (0-9) Size (9-0) Resolutio…" at bounding box center [1289, 196] width 183 height 27
click at [1082, 129] on span "Stock photos" at bounding box center [1095, 121] width 78 height 20
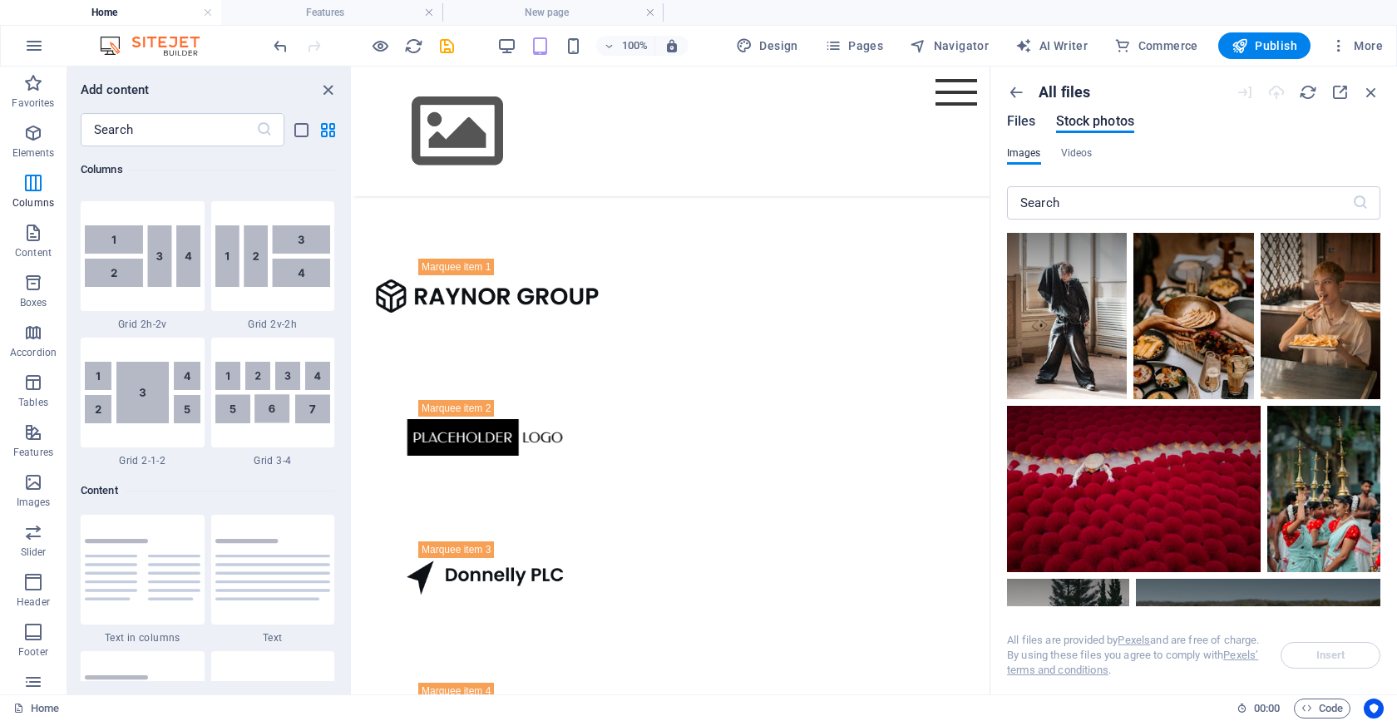
click at [1027, 123] on span "Files" at bounding box center [1021, 121] width 29 height 20
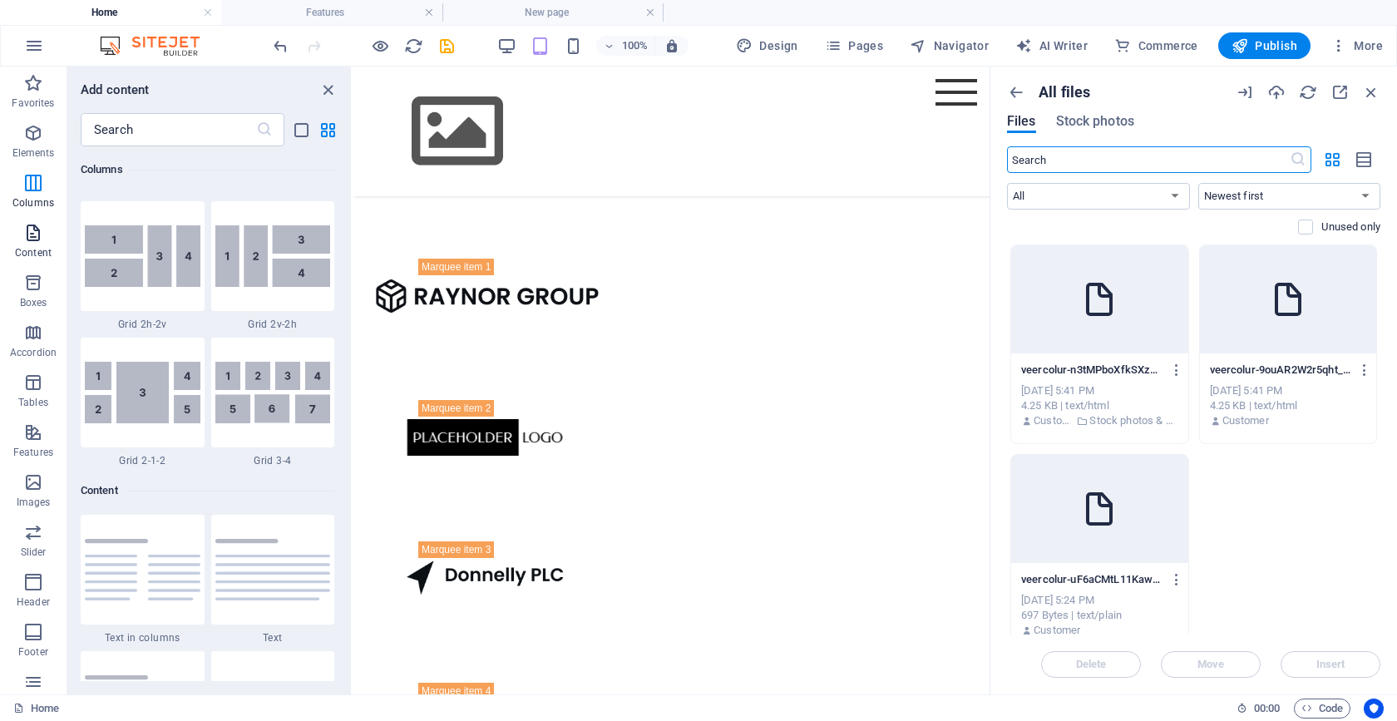
click at [33, 245] on span "Content" at bounding box center [33, 243] width 67 height 40
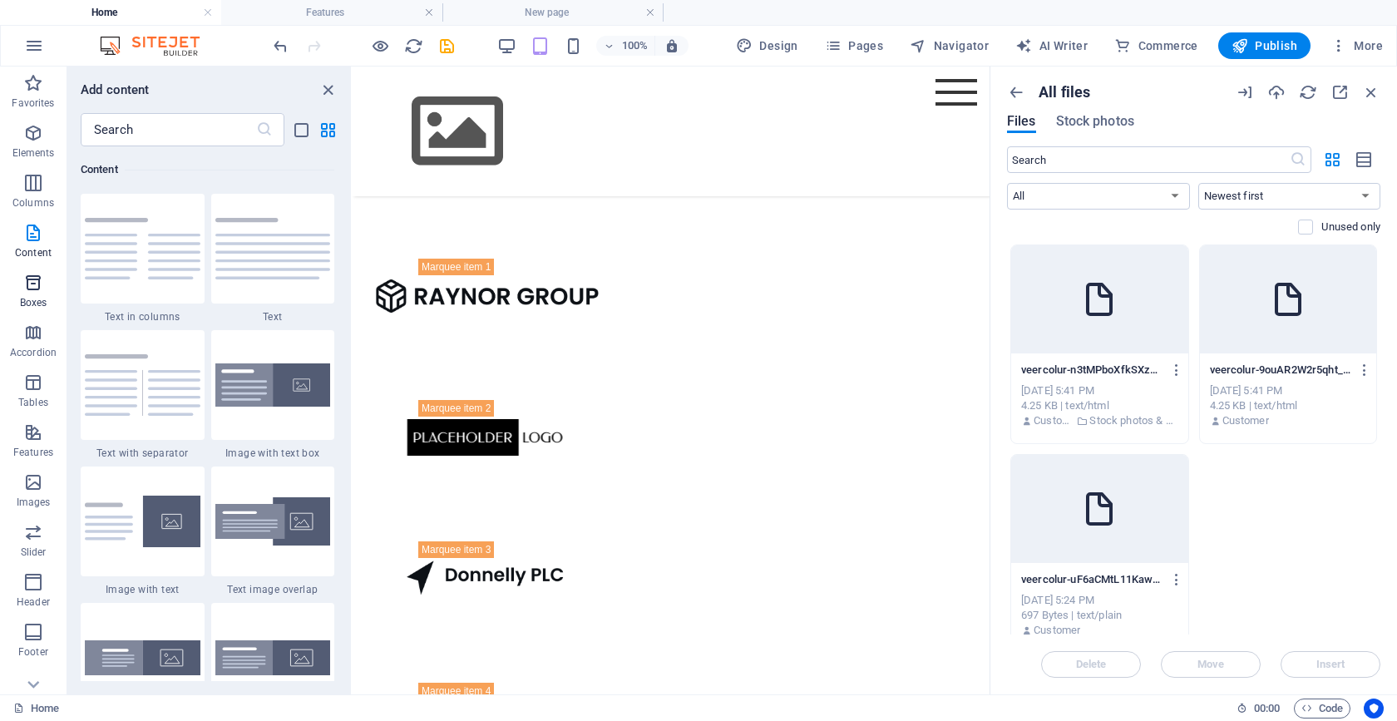
click at [37, 291] on icon "button" at bounding box center [33, 283] width 20 height 20
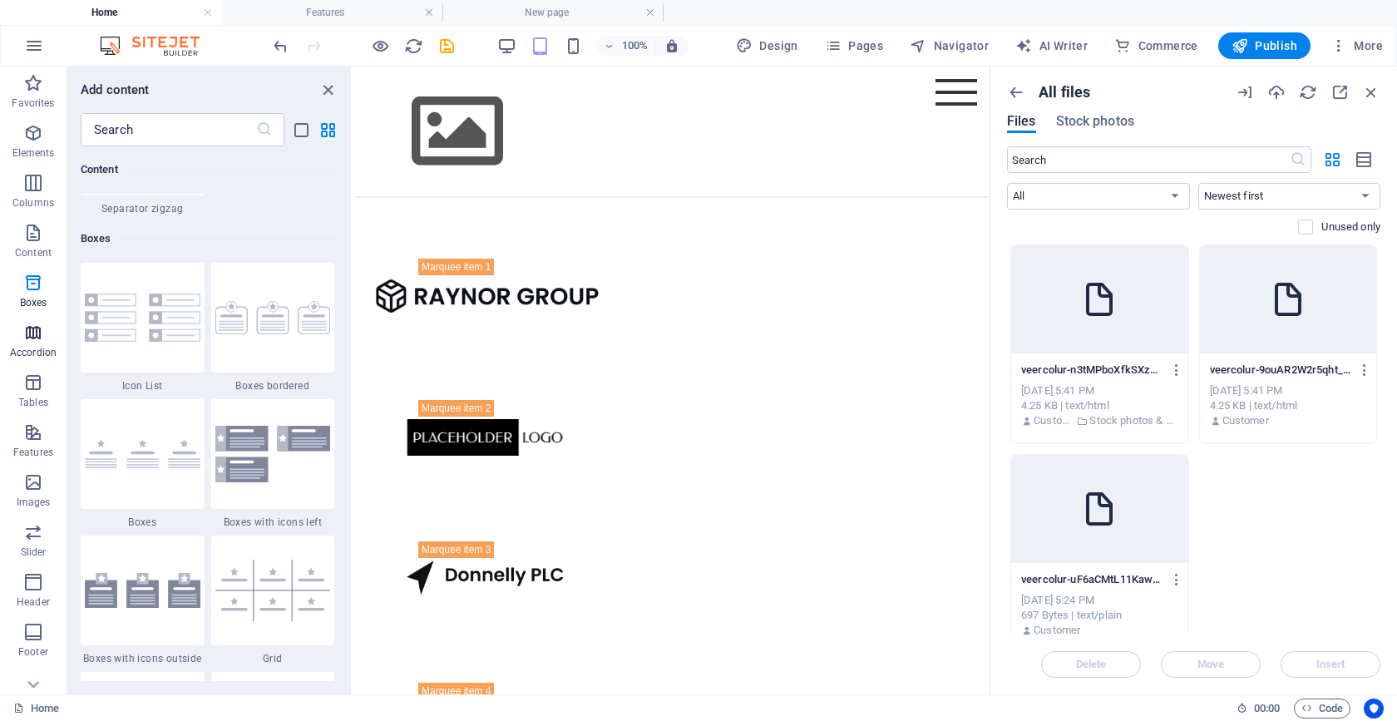
scroll to position [4587, 0]
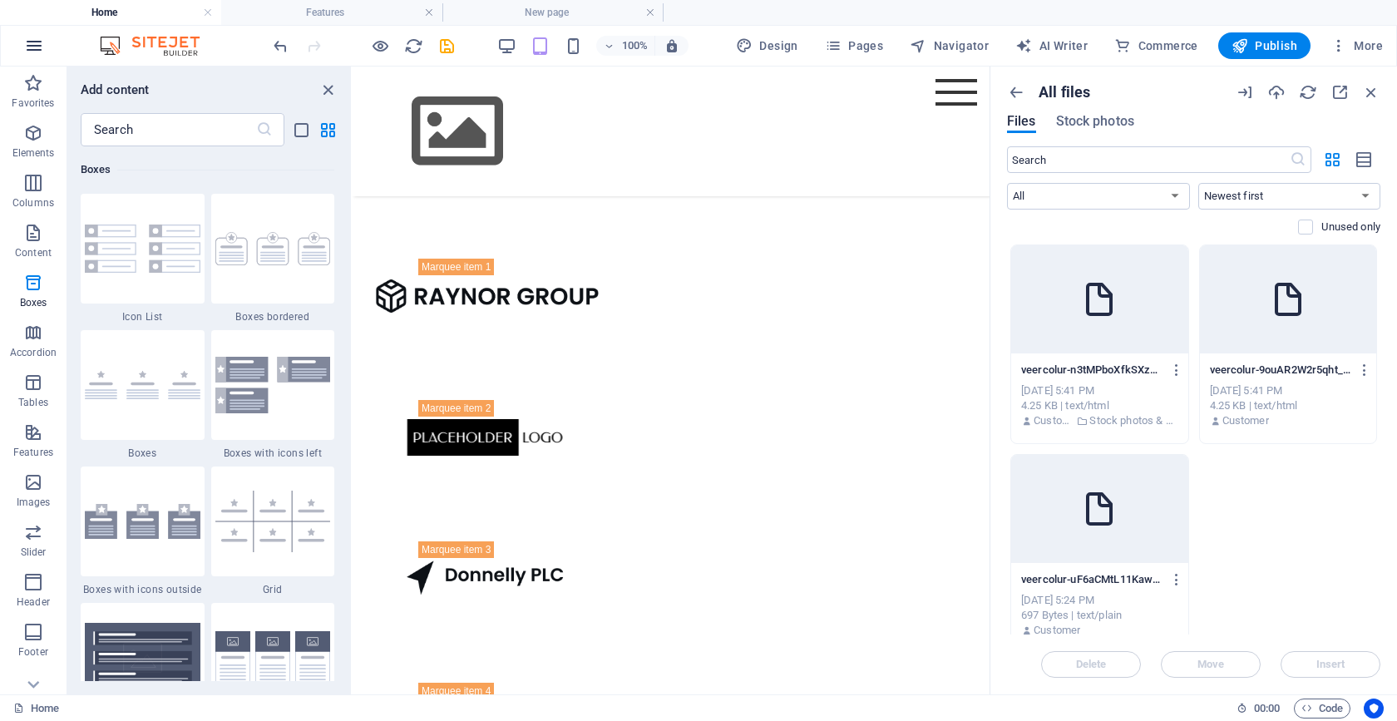
click at [33, 53] on icon "button" at bounding box center [34, 46] width 20 height 20
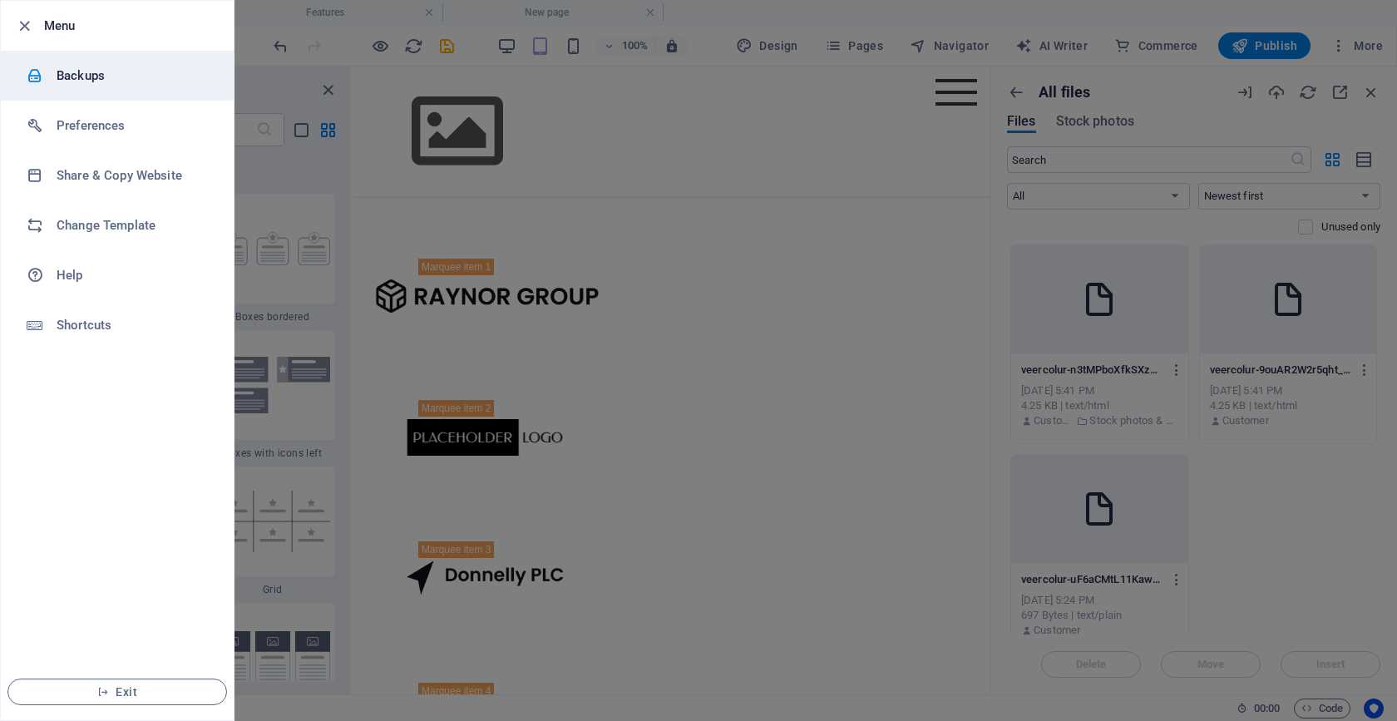
click at [112, 71] on h6 "Backups" at bounding box center [134, 76] width 154 height 20
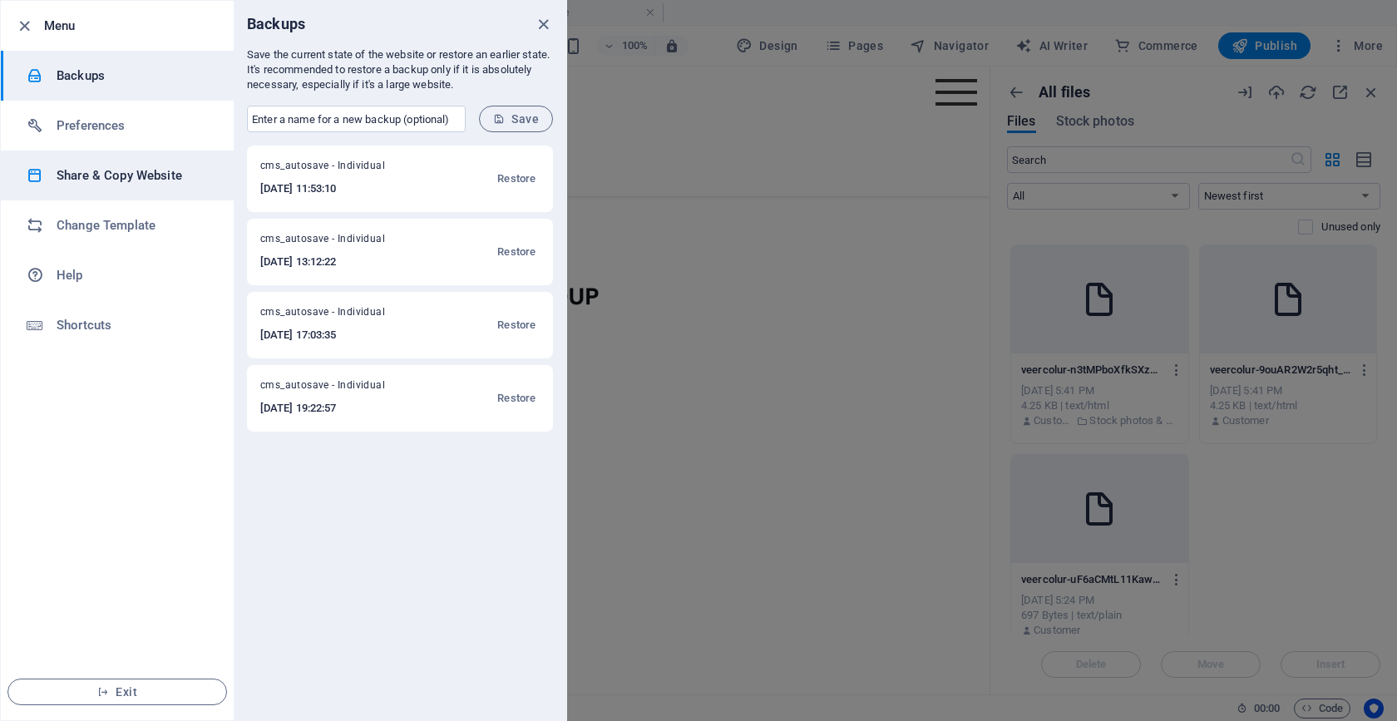
click at [115, 178] on h6 "Share & Copy Website" at bounding box center [134, 175] width 154 height 20
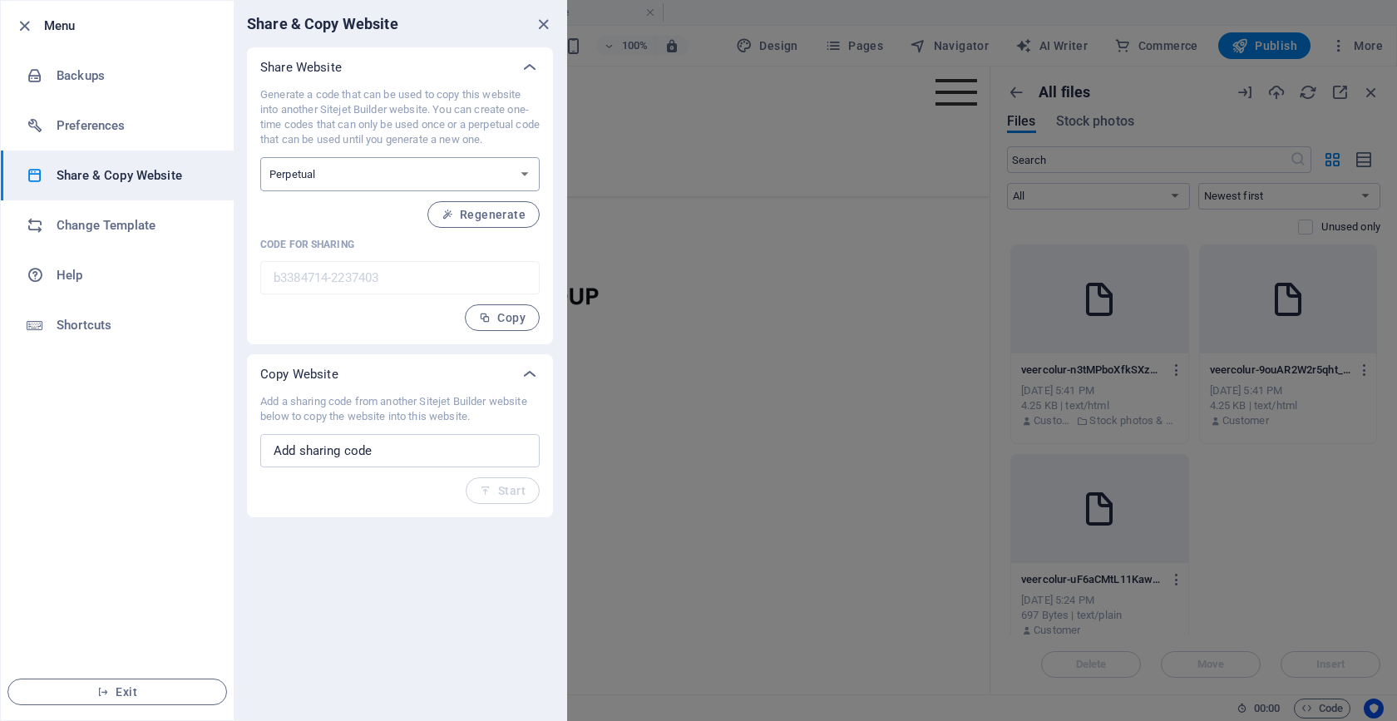
click at [480, 182] on select "One-time Perpetual" at bounding box center [399, 174] width 279 height 34
select select "onetime"
click at [260, 157] on select "One-time Perpetual" at bounding box center [399, 174] width 279 height 34
click at [478, 215] on span "Generate" at bounding box center [490, 214] width 72 height 13
type input "a89d59c3-2237403"
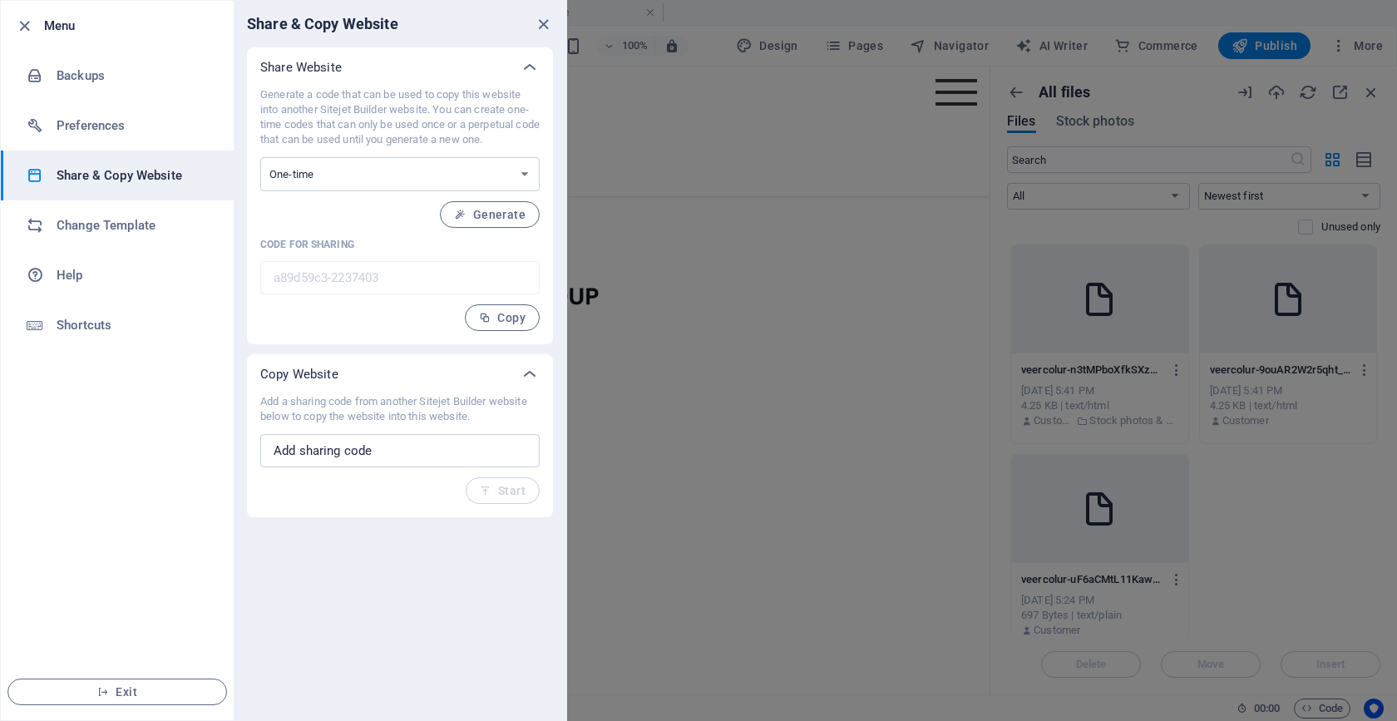
click at [258, 273] on div "Generate a code that can be used to copy this website into another Sitejet Buil…" at bounding box center [400, 215] width 306 height 257
click at [376, 452] on input "text" at bounding box center [399, 450] width 279 height 33
click at [257, 275] on div "Generate a code that can be used to copy this website into another Sitejet Buil…" at bounding box center [400, 215] width 306 height 257
click at [356, 443] on input "text" at bounding box center [399, 450] width 279 height 33
paste input "8"
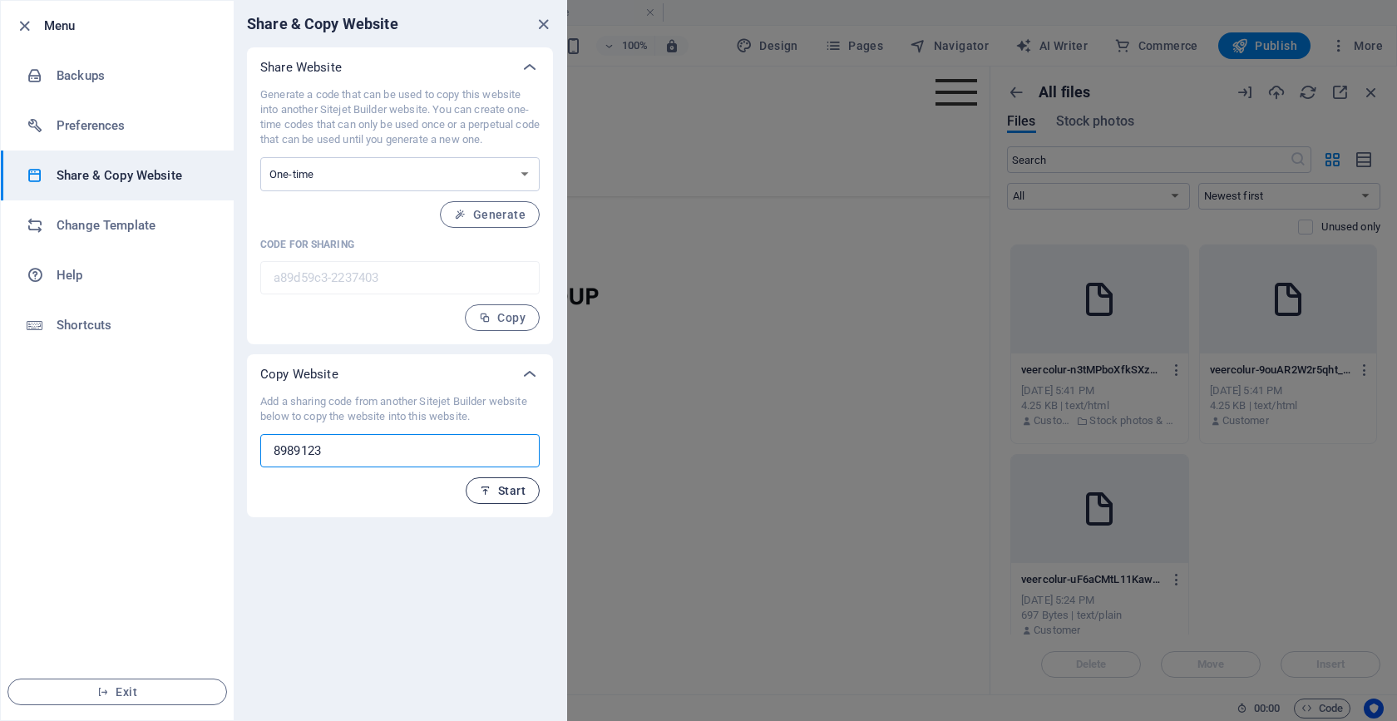
type input "8989123"
click at [522, 486] on span "Start" at bounding box center [503, 490] width 46 height 13
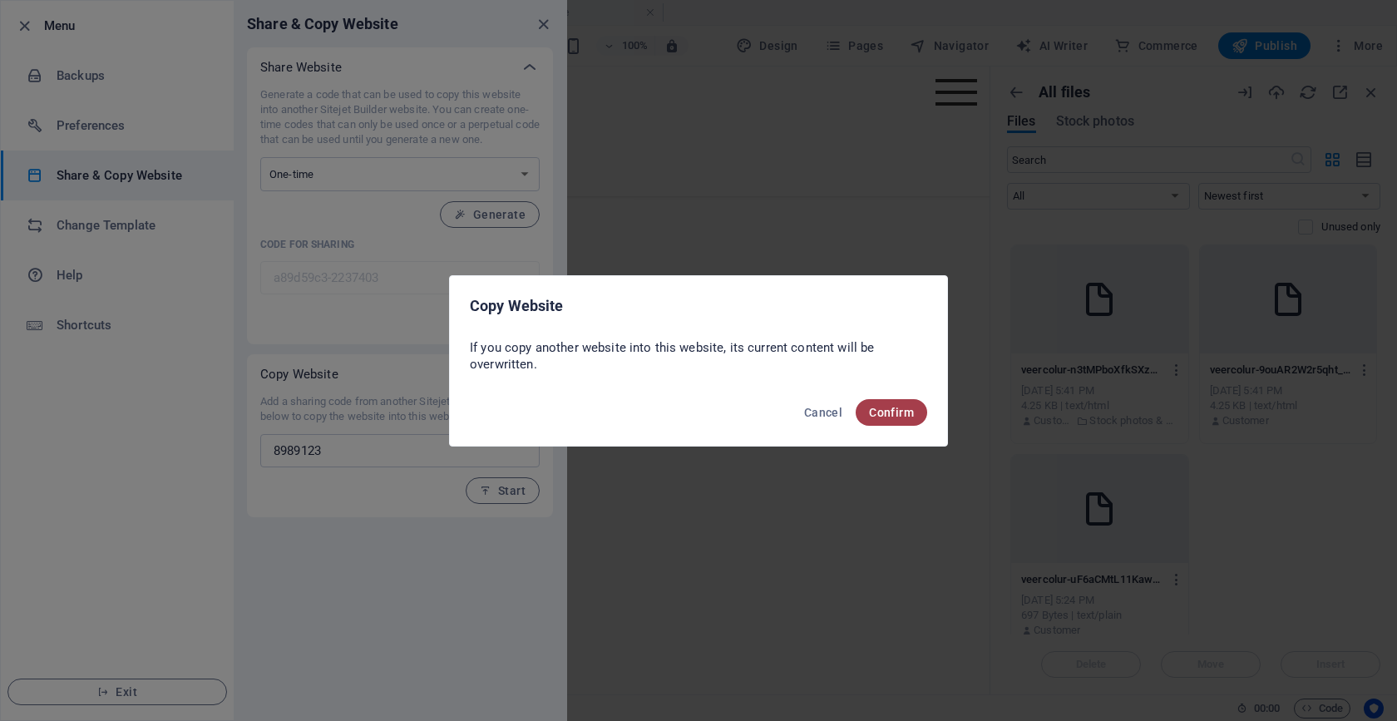
click at [899, 420] on button "Confirm" at bounding box center [892, 412] width 72 height 27
click at [895, 407] on span "Confirm" at bounding box center [891, 412] width 45 height 13
click at [838, 417] on span "Cancel" at bounding box center [823, 412] width 38 height 13
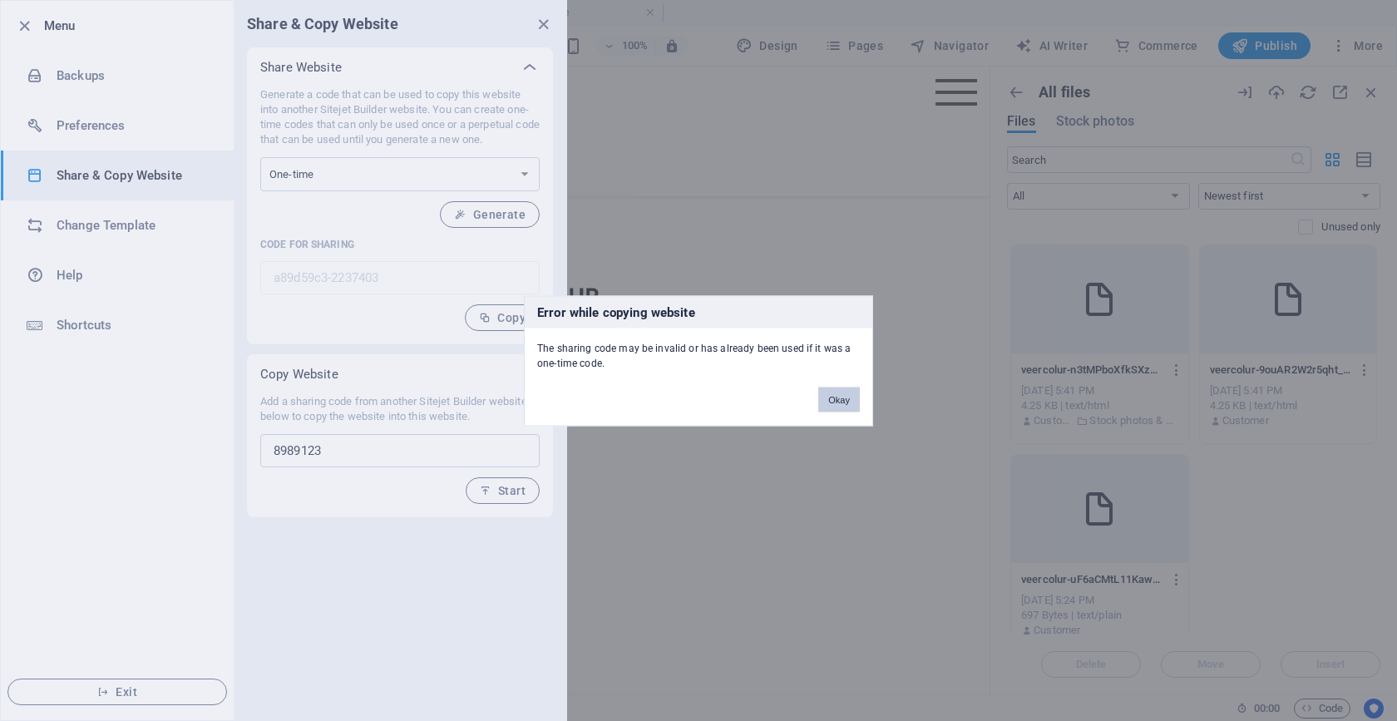
click at [837, 404] on button "Okay" at bounding box center [839, 399] width 42 height 25
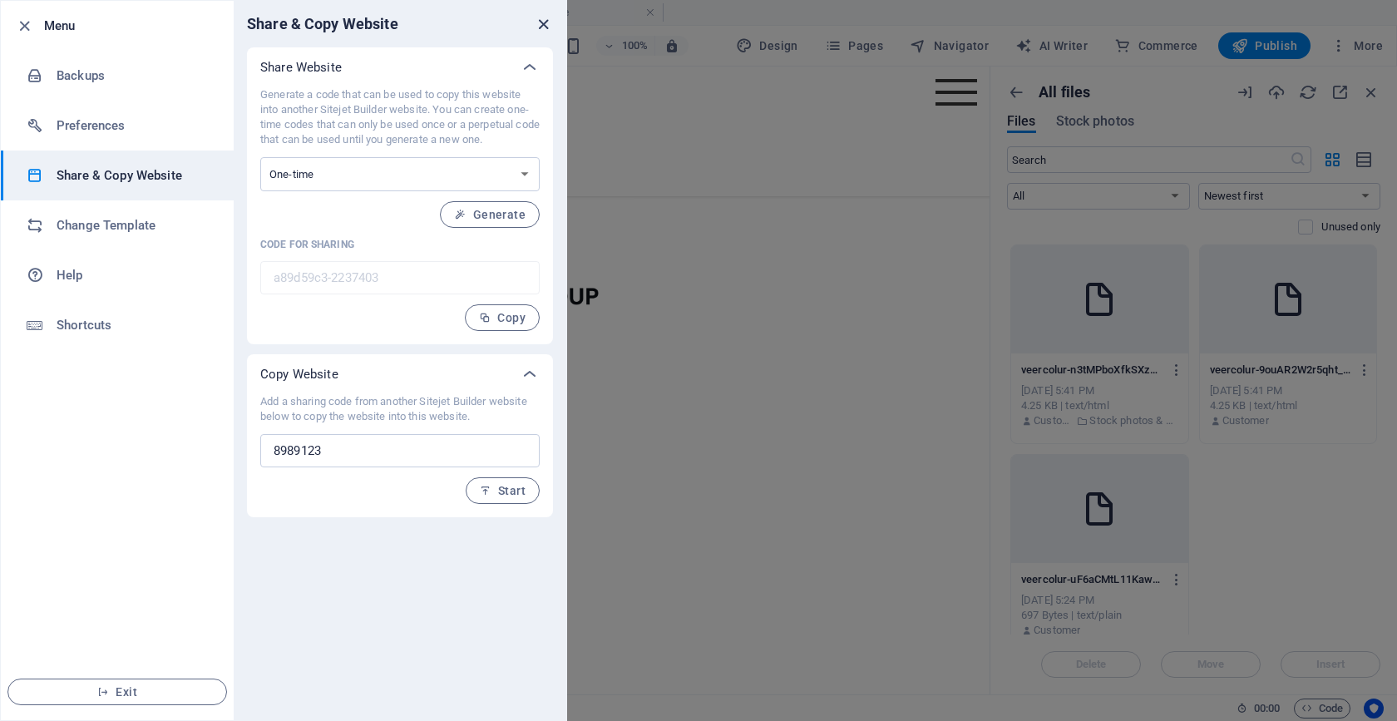
click at [546, 27] on icon "close" at bounding box center [543, 24] width 19 height 19
